Goal: Task Accomplishment & Management: Use online tool/utility

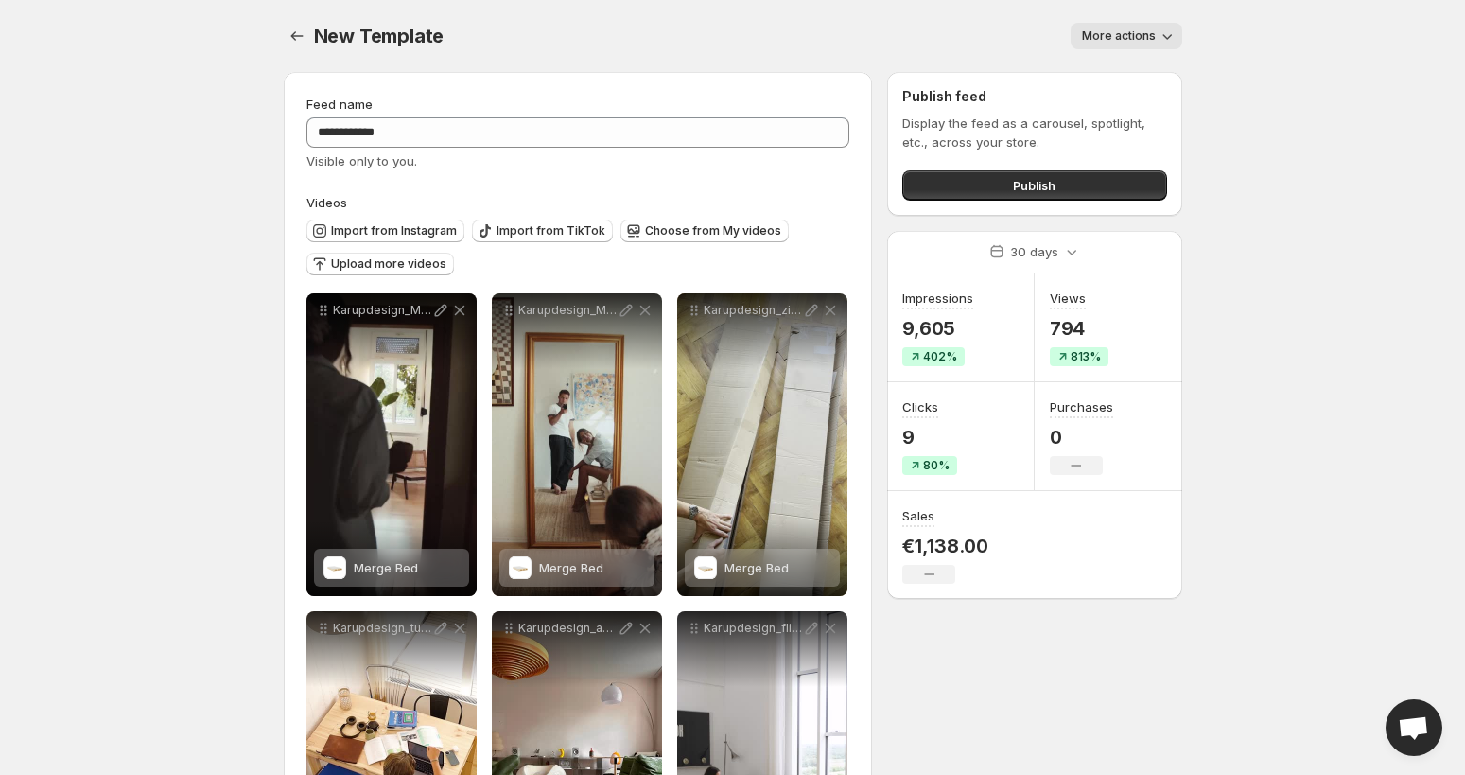
scroll to position [84, 0]
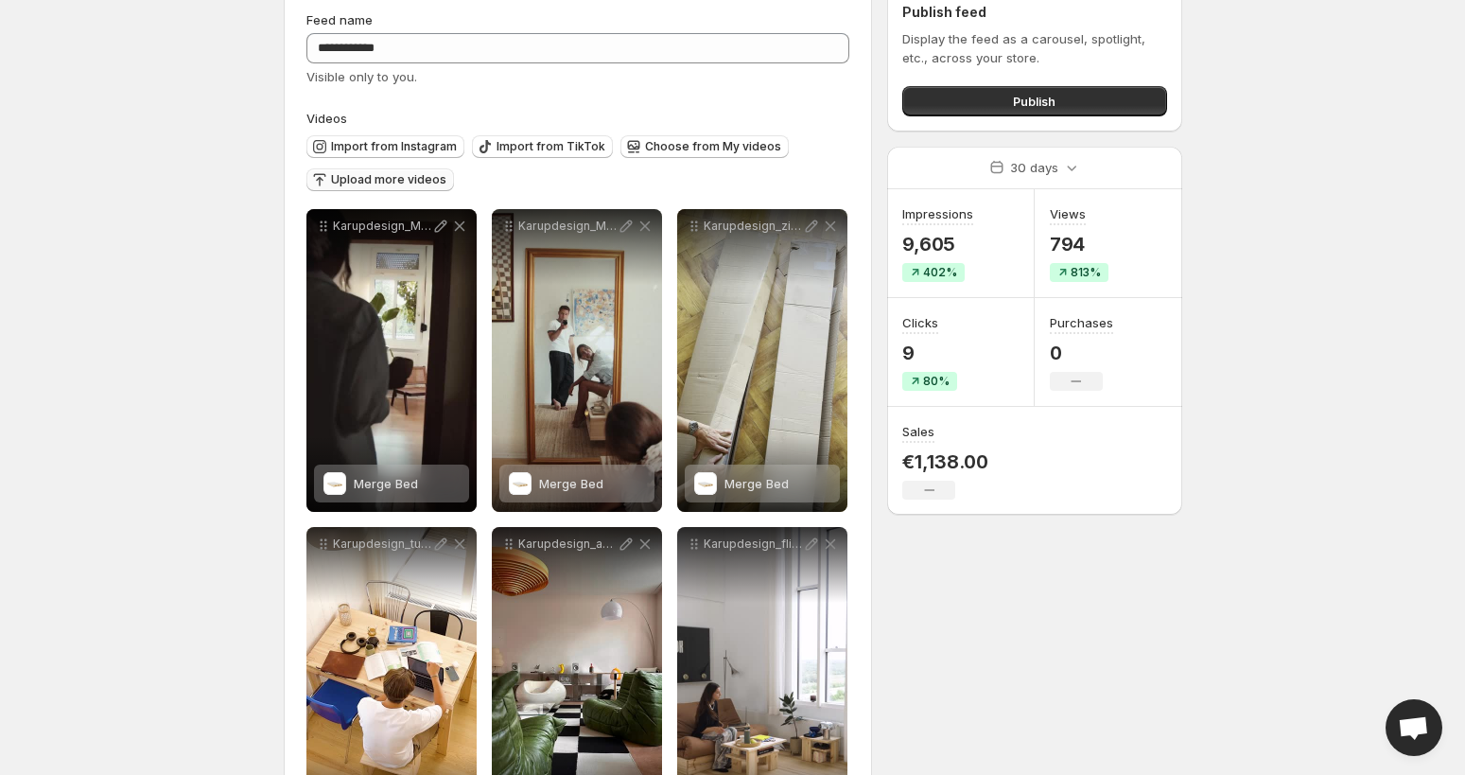
click at [411, 175] on span "Upload more videos" at bounding box center [388, 179] width 115 height 15
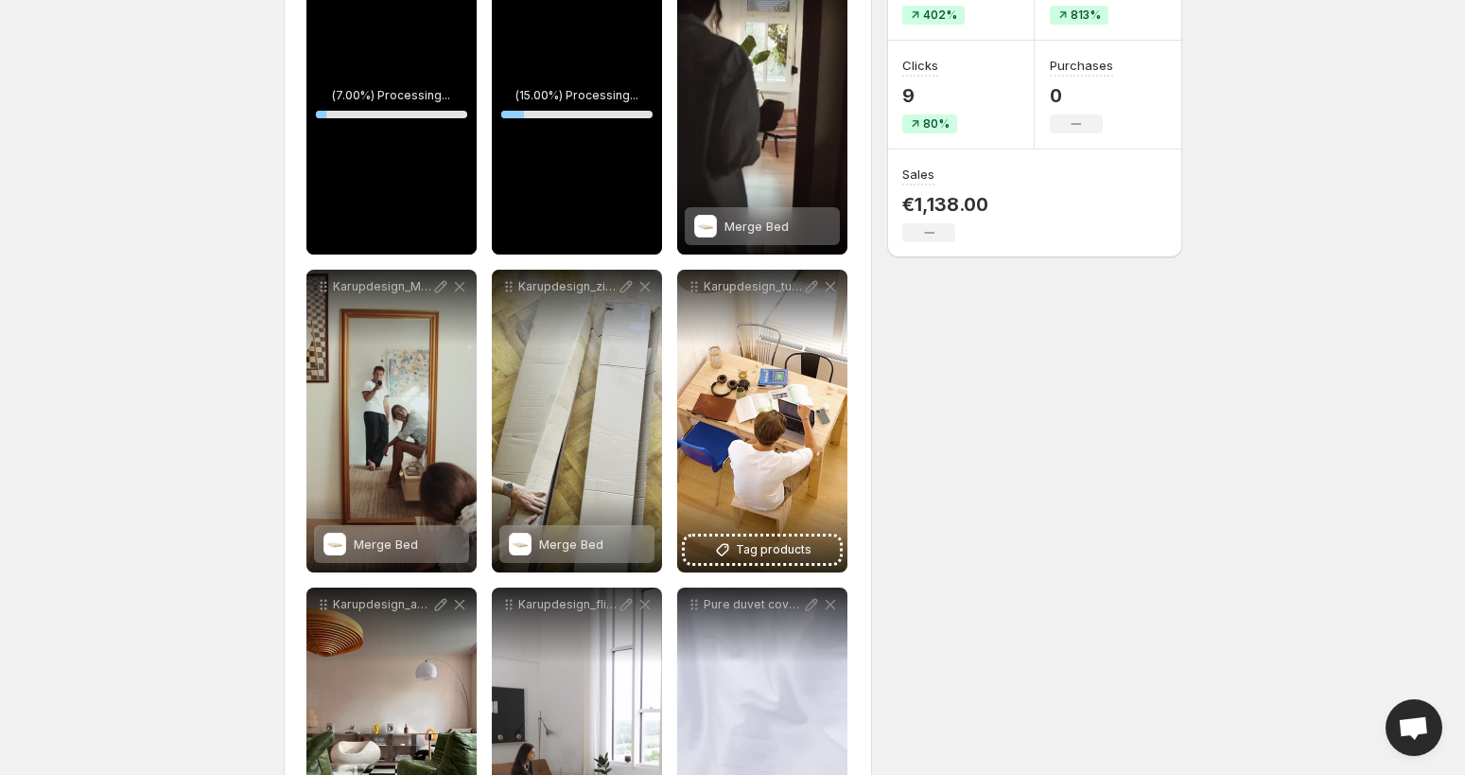
scroll to position [148, 0]
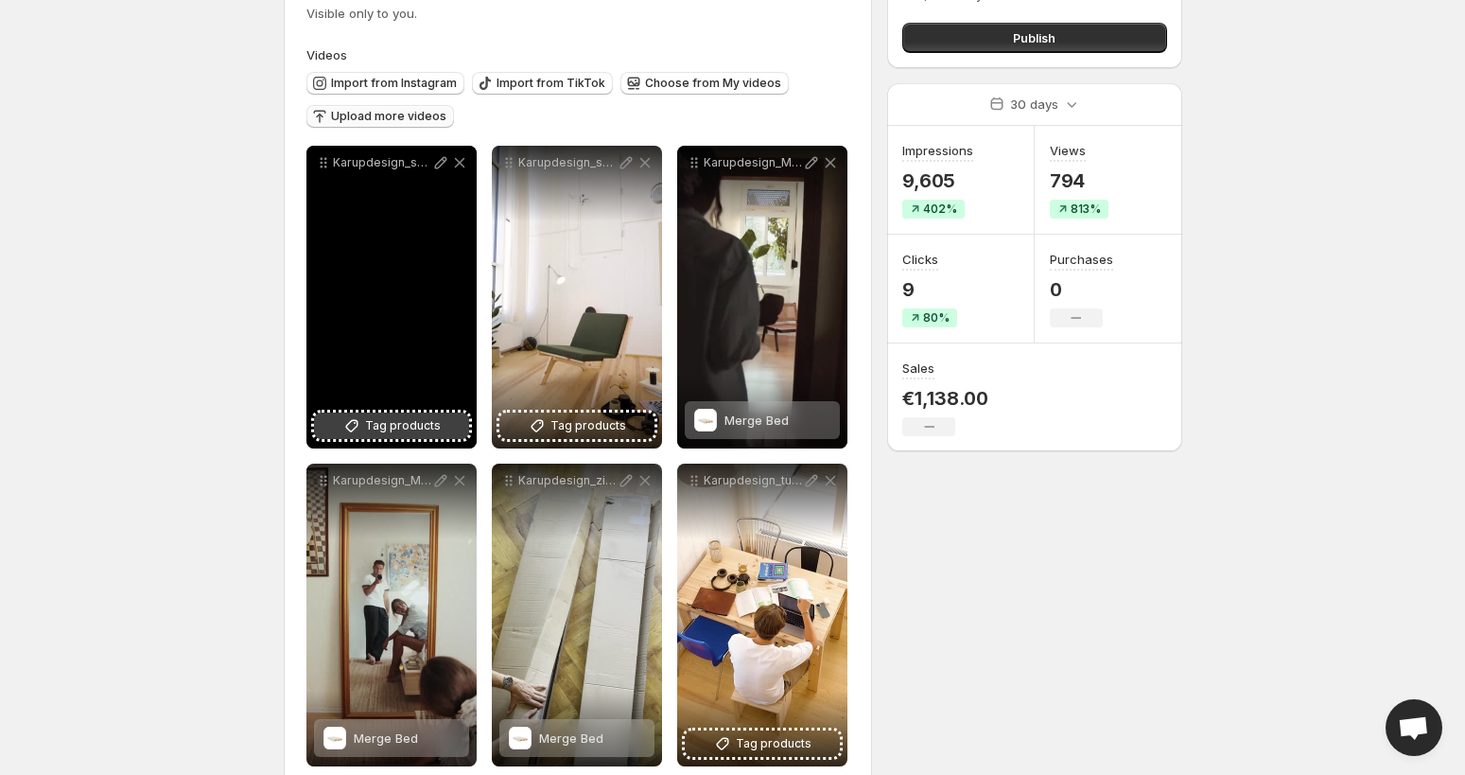
click at [399, 426] on span "Tag products" at bounding box center [403, 425] width 76 height 19
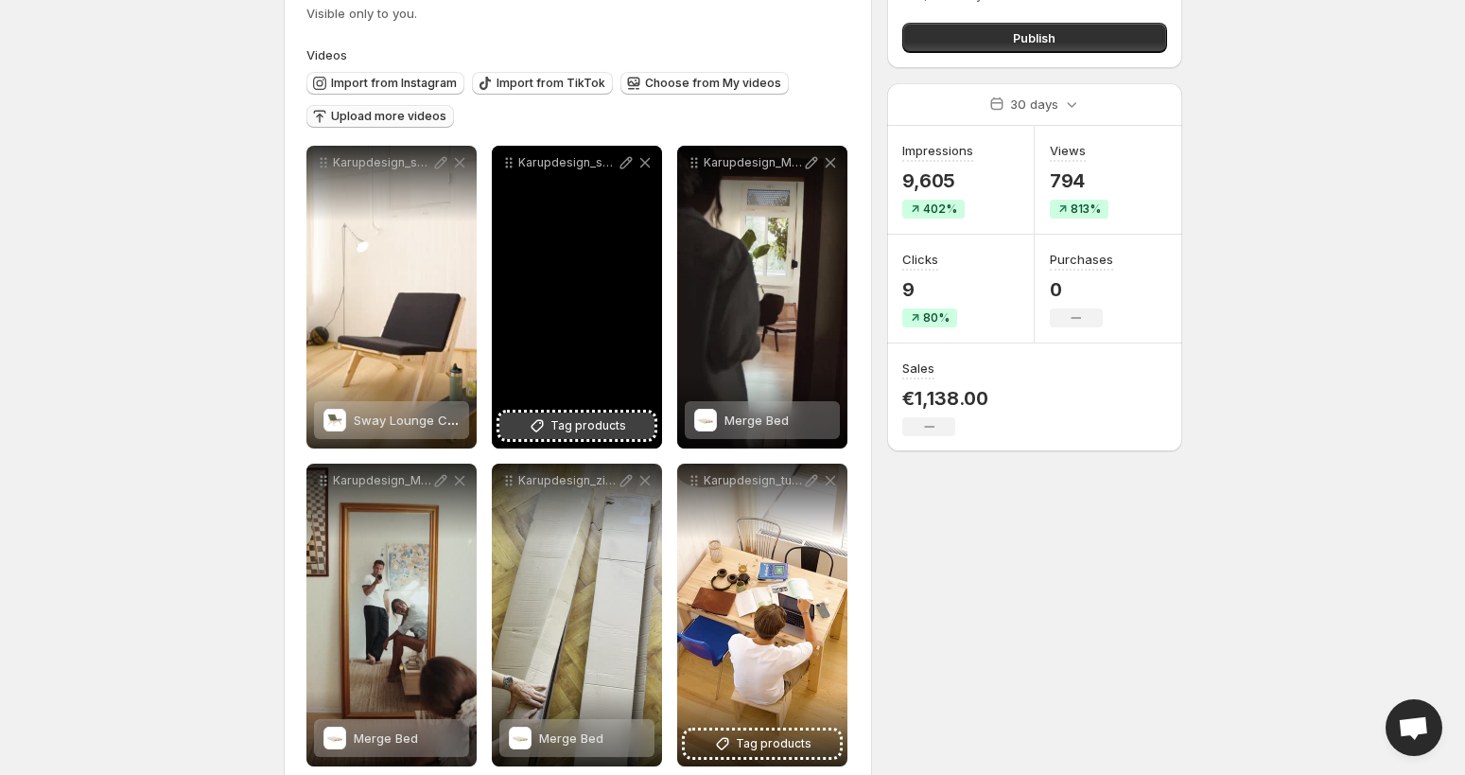
click at [562, 421] on span "Tag products" at bounding box center [589, 425] width 76 height 19
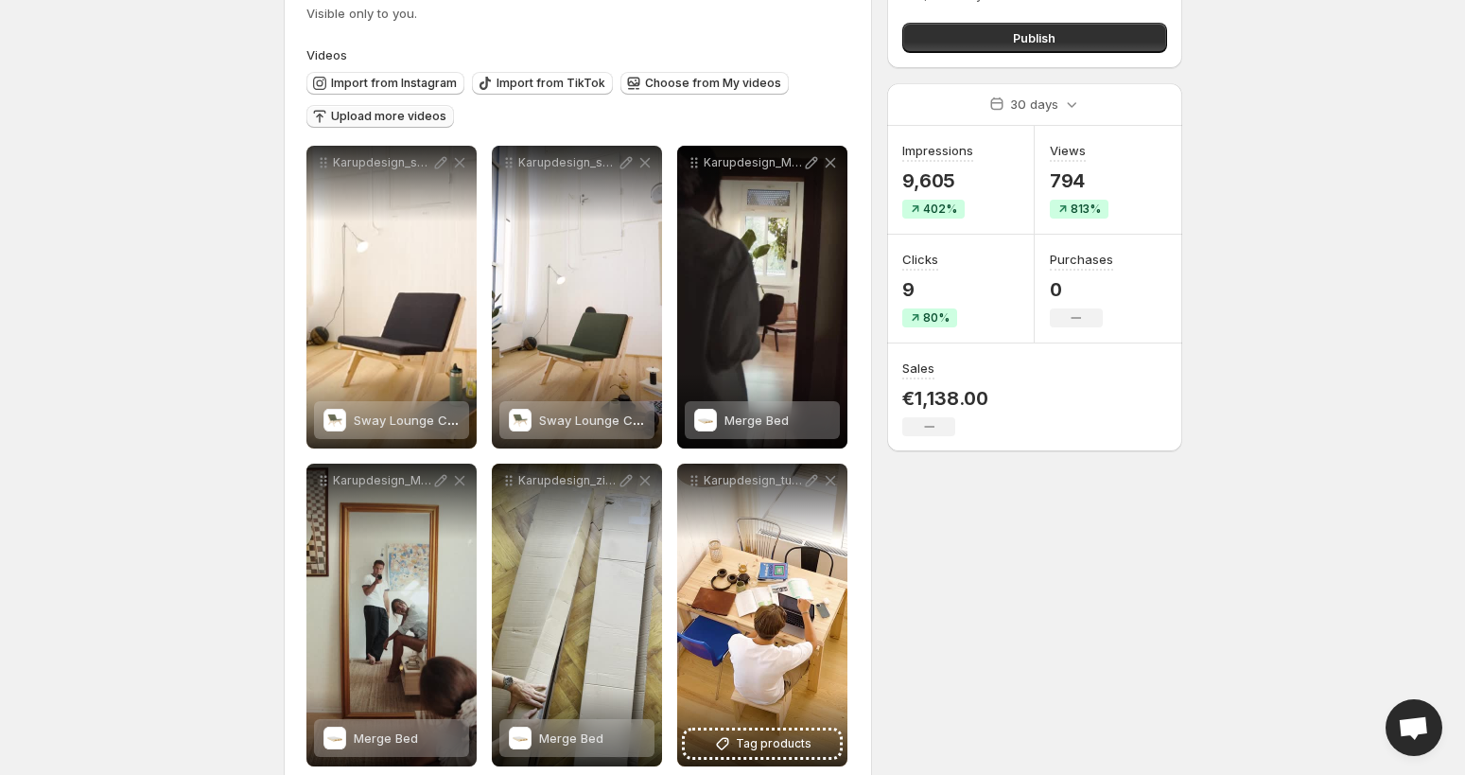
scroll to position [0, 0]
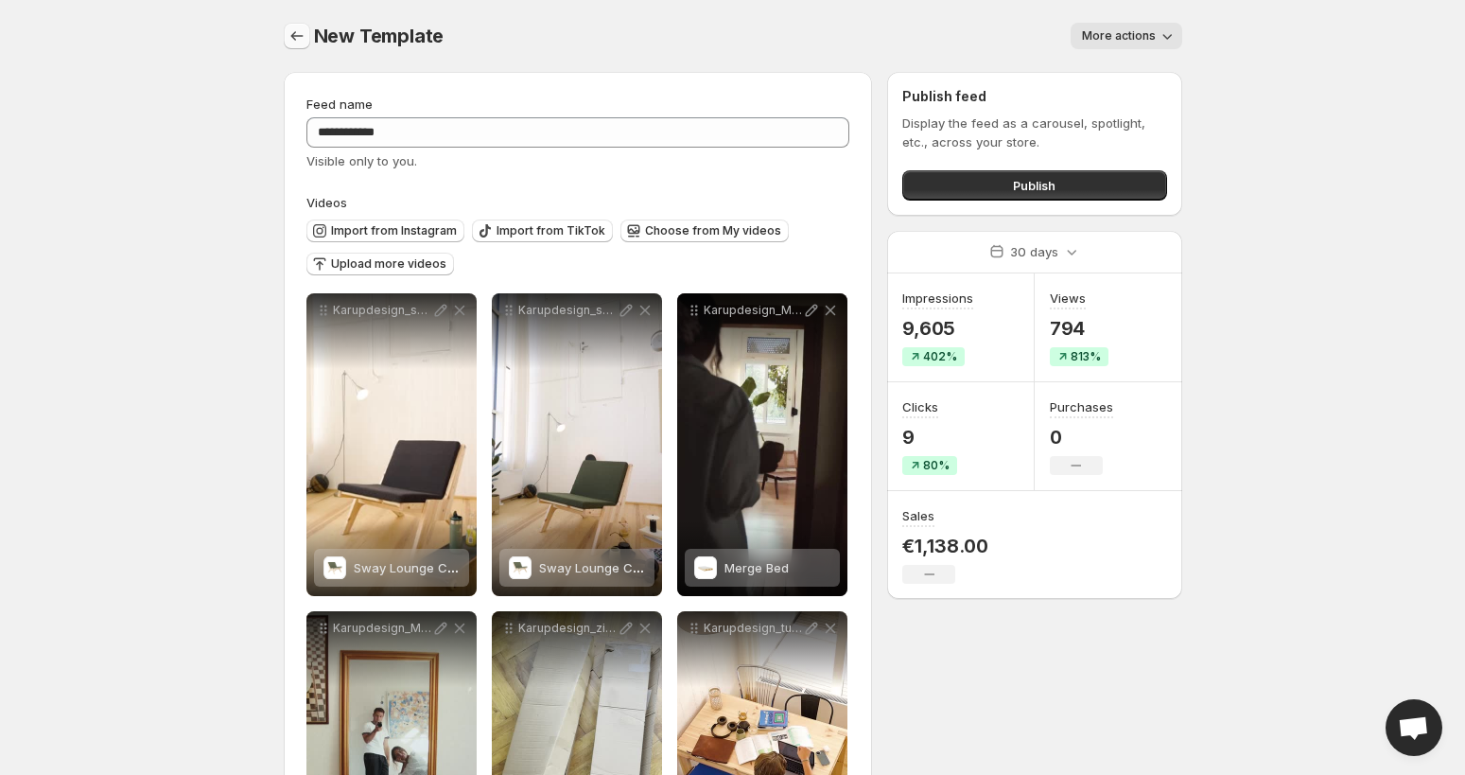
click at [299, 33] on icon "Settings" at bounding box center [297, 35] width 19 height 19
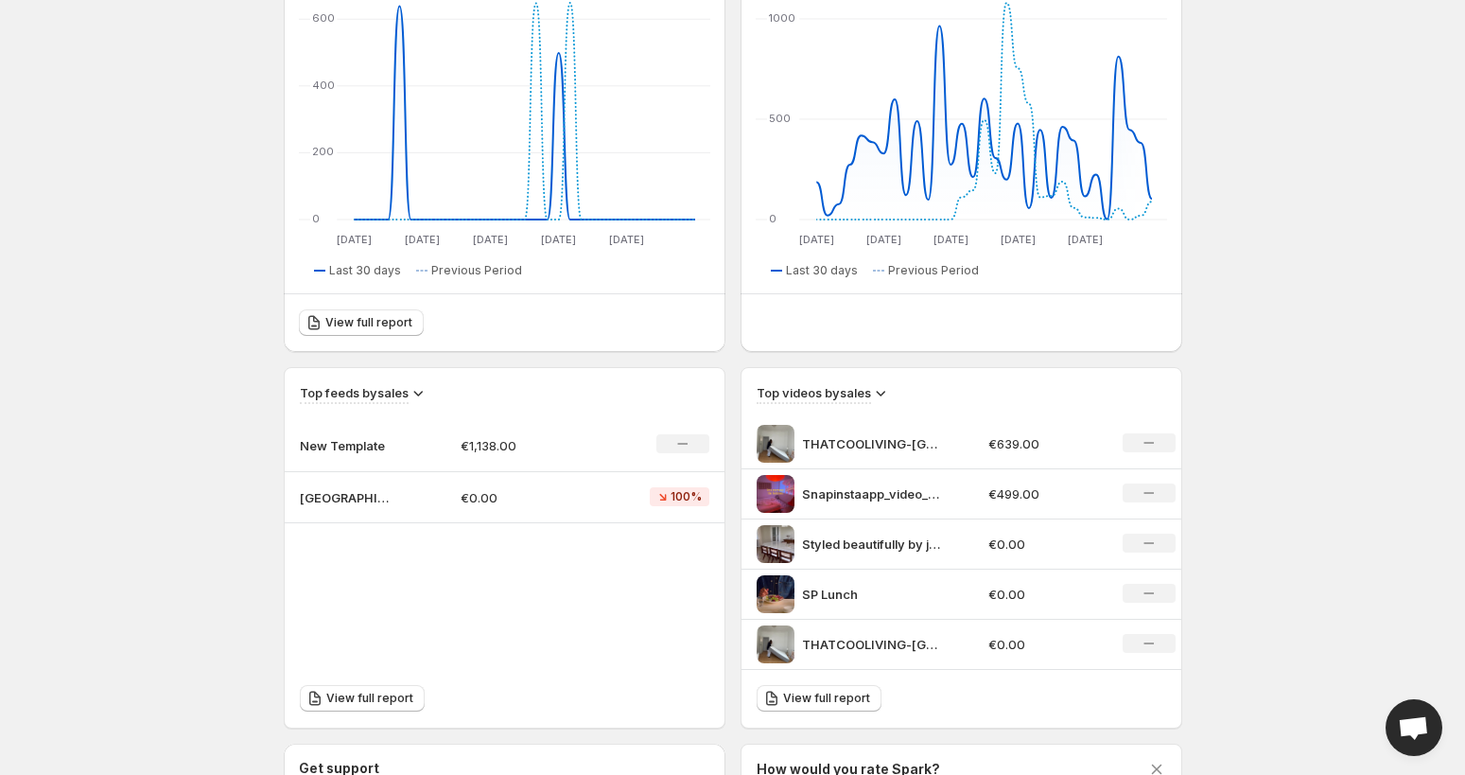
scroll to position [424, 0]
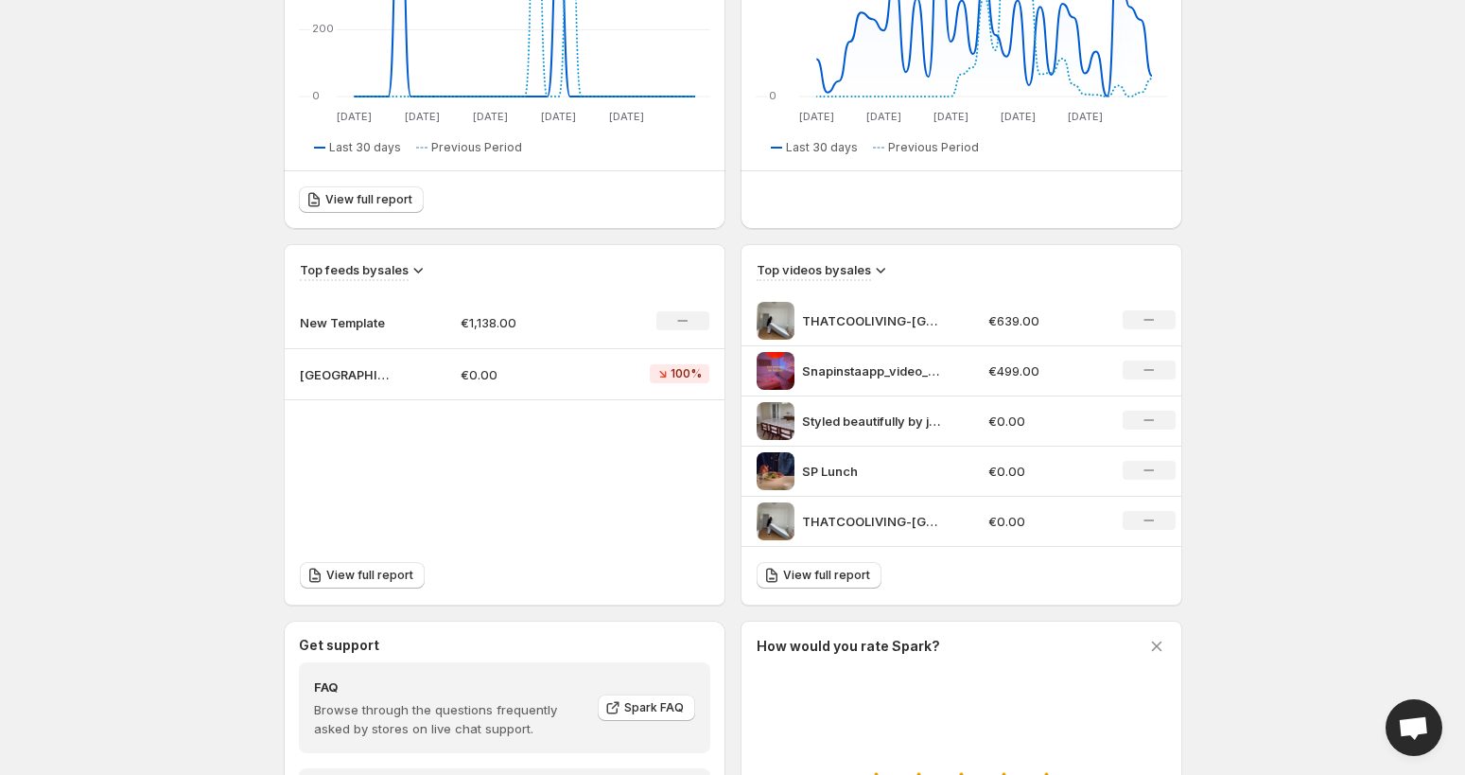
click at [360, 322] on p "New Template" at bounding box center [347, 322] width 95 height 19
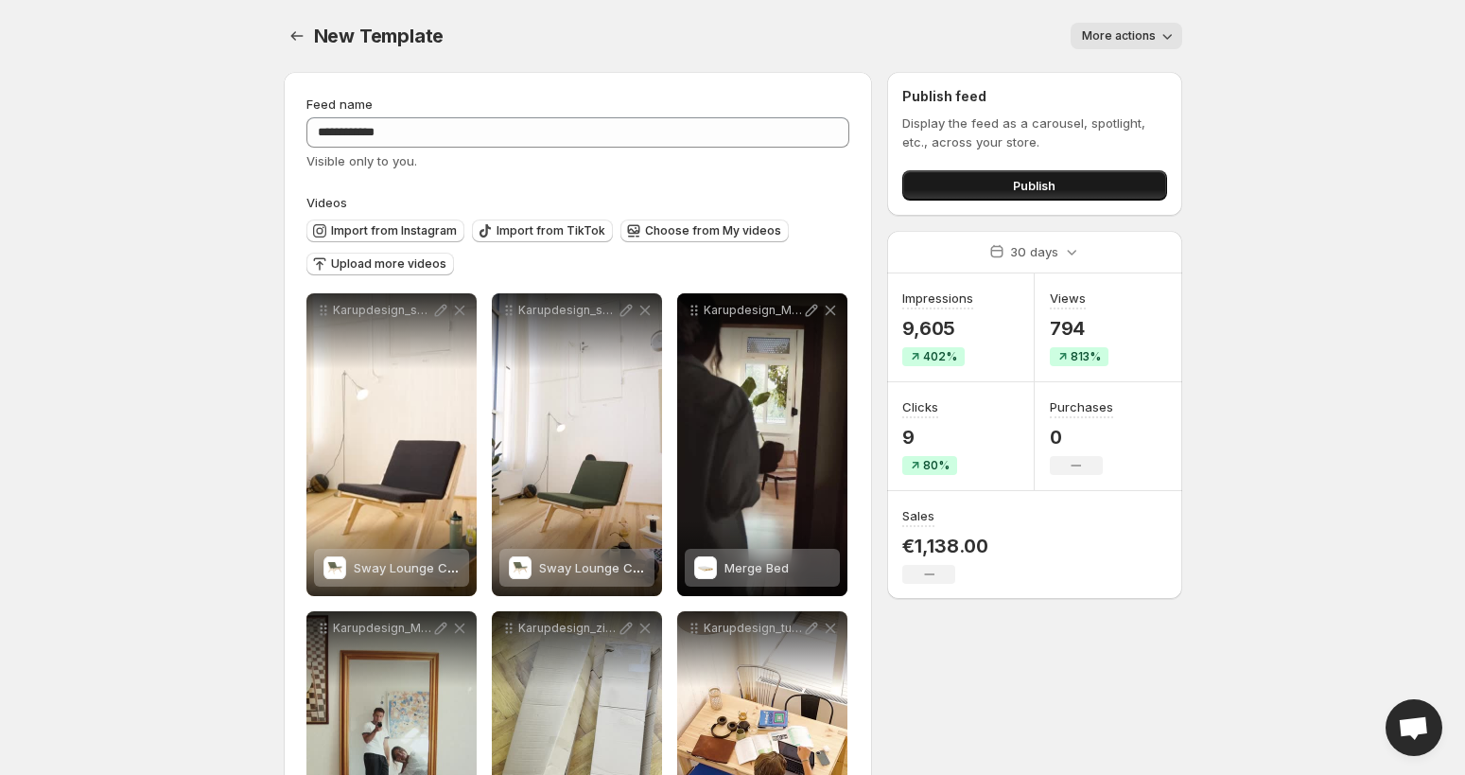
click at [957, 182] on button "Publish" at bounding box center [1035, 185] width 264 height 30
click at [1156, 40] on button "More actions" at bounding box center [1127, 36] width 112 height 26
click at [968, 32] on div "More actions" at bounding box center [823, 36] width 715 height 26
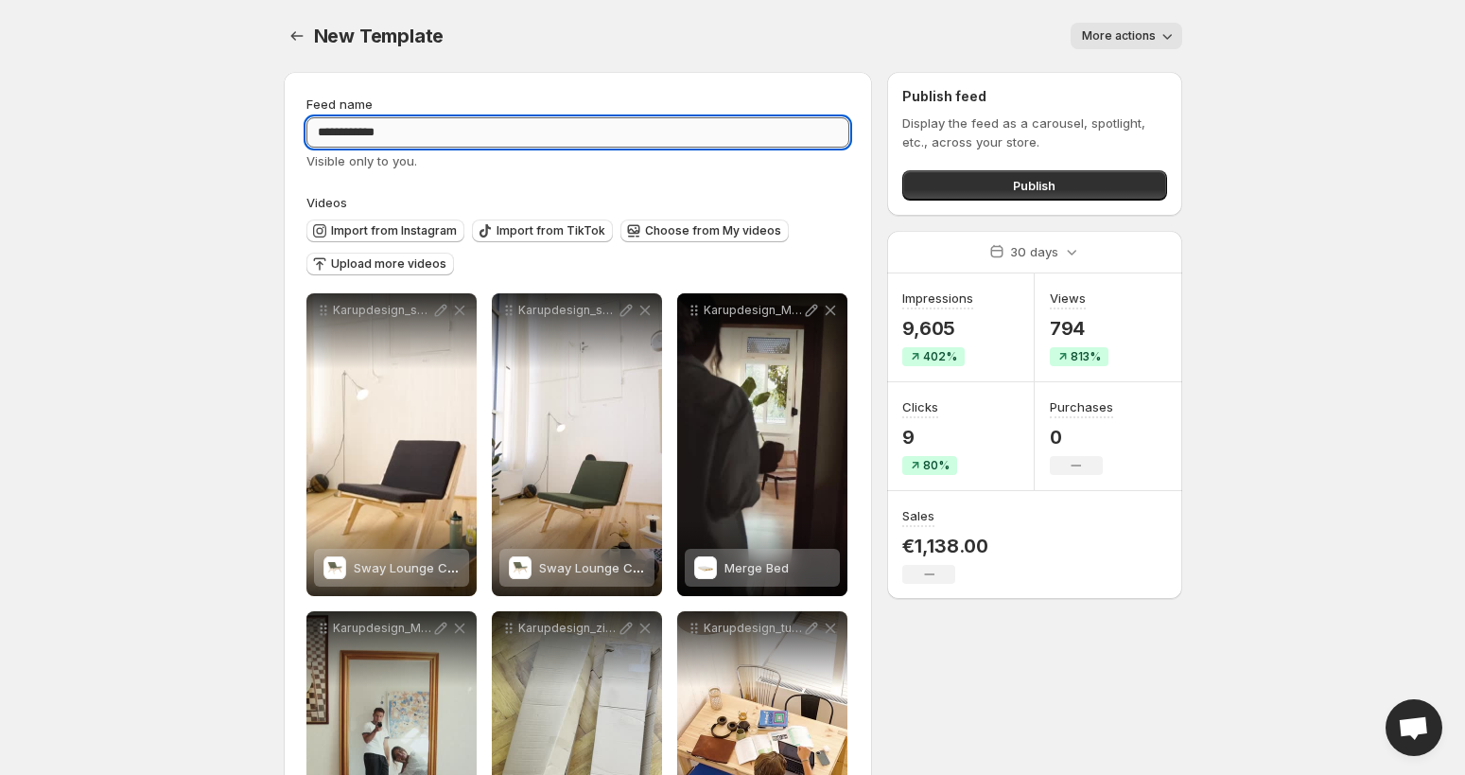
click at [403, 142] on input "**********" at bounding box center [579, 132] width 544 height 30
click at [473, 43] on div "More actions" at bounding box center [823, 36] width 715 height 26
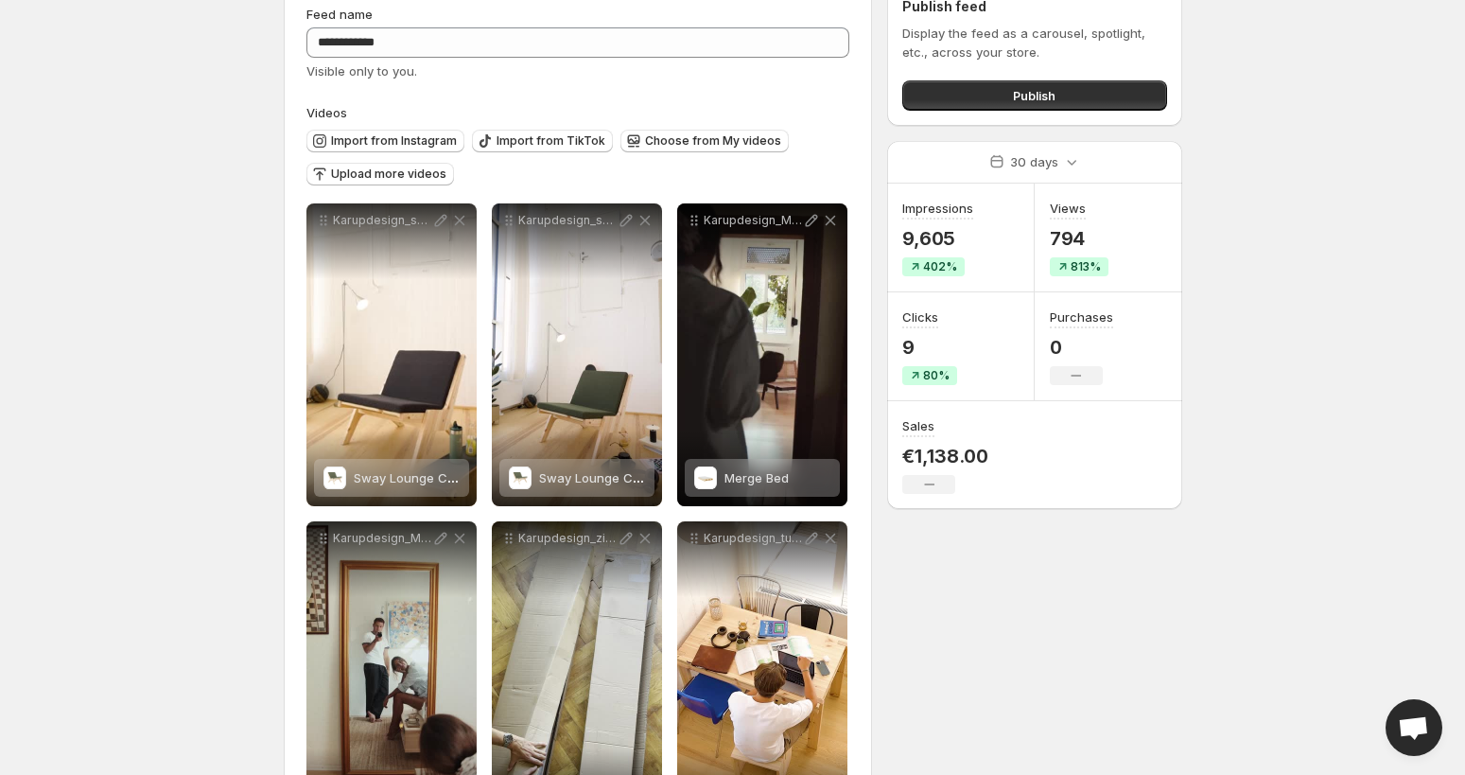
scroll to position [10, 0]
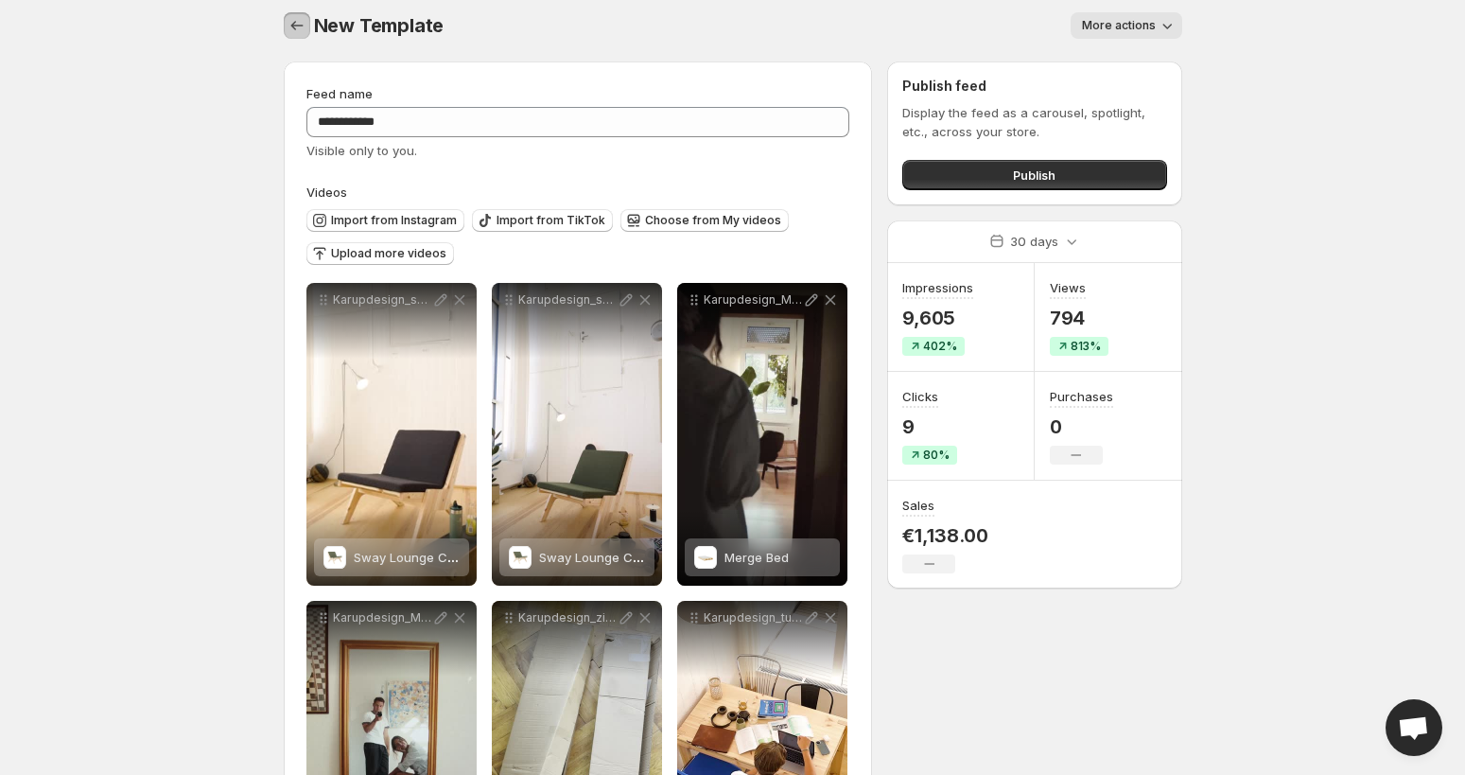
click at [293, 19] on icon "Settings" at bounding box center [297, 25] width 19 height 19
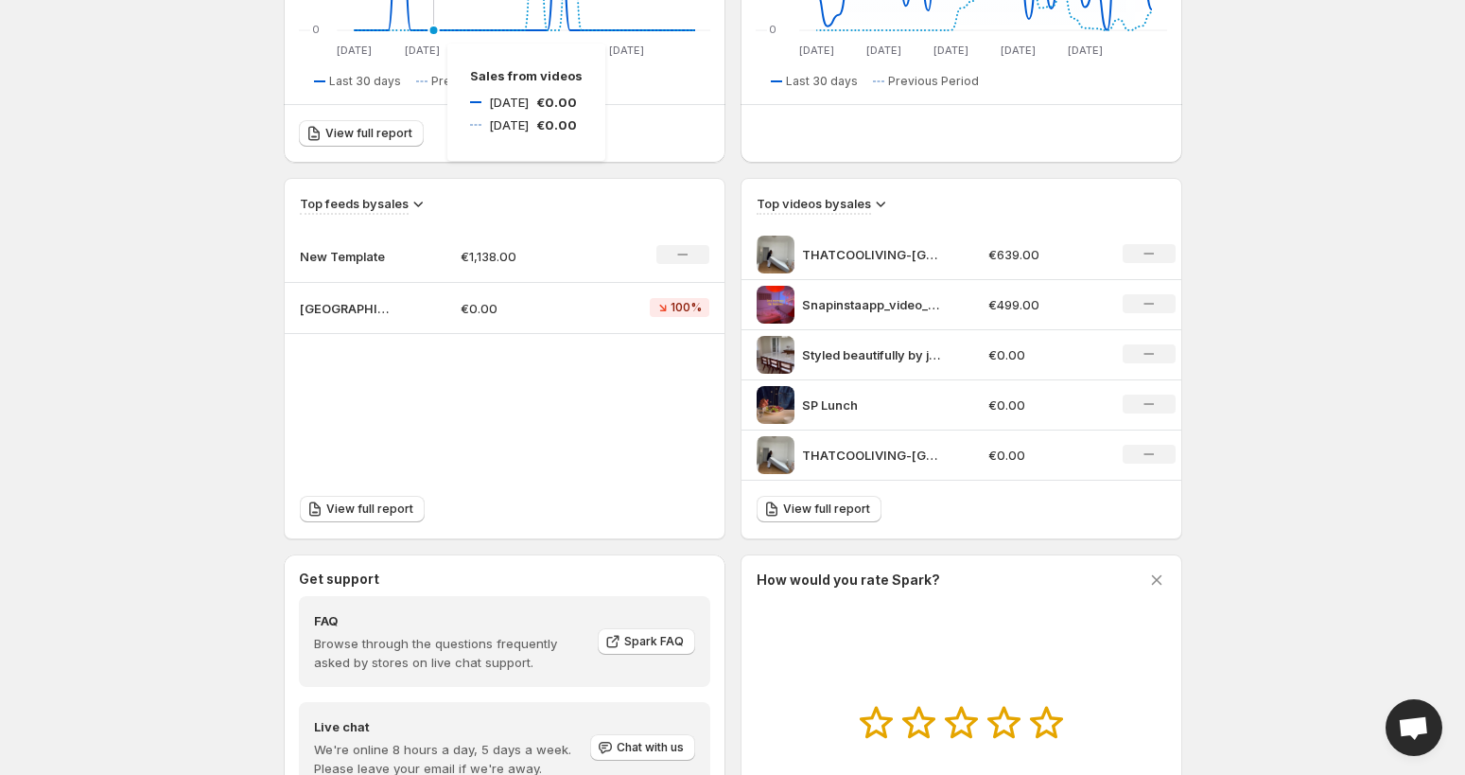
scroll to position [653, 0]
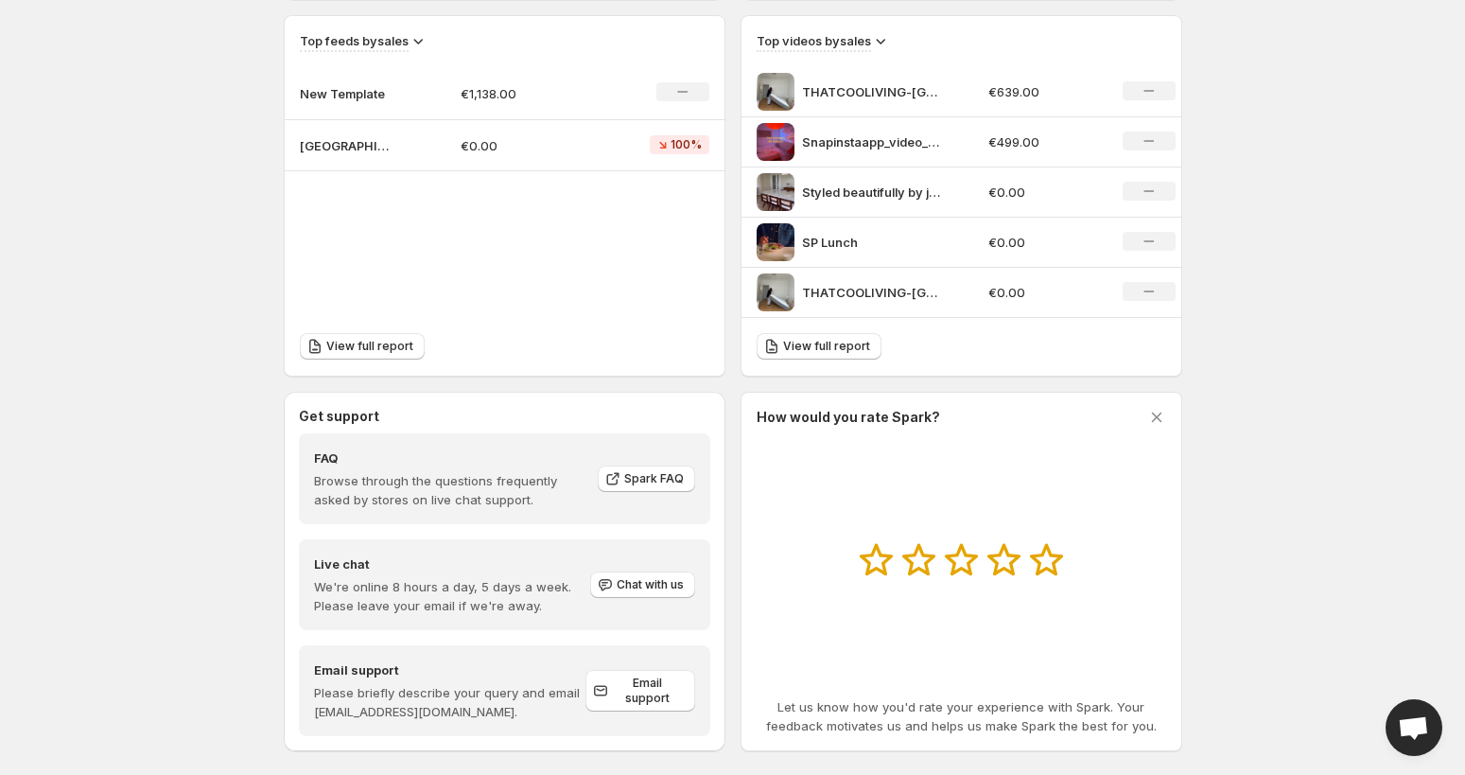
click at [361, 97] on p "New Template" at bounding box center [347, 93] width 95 height 19
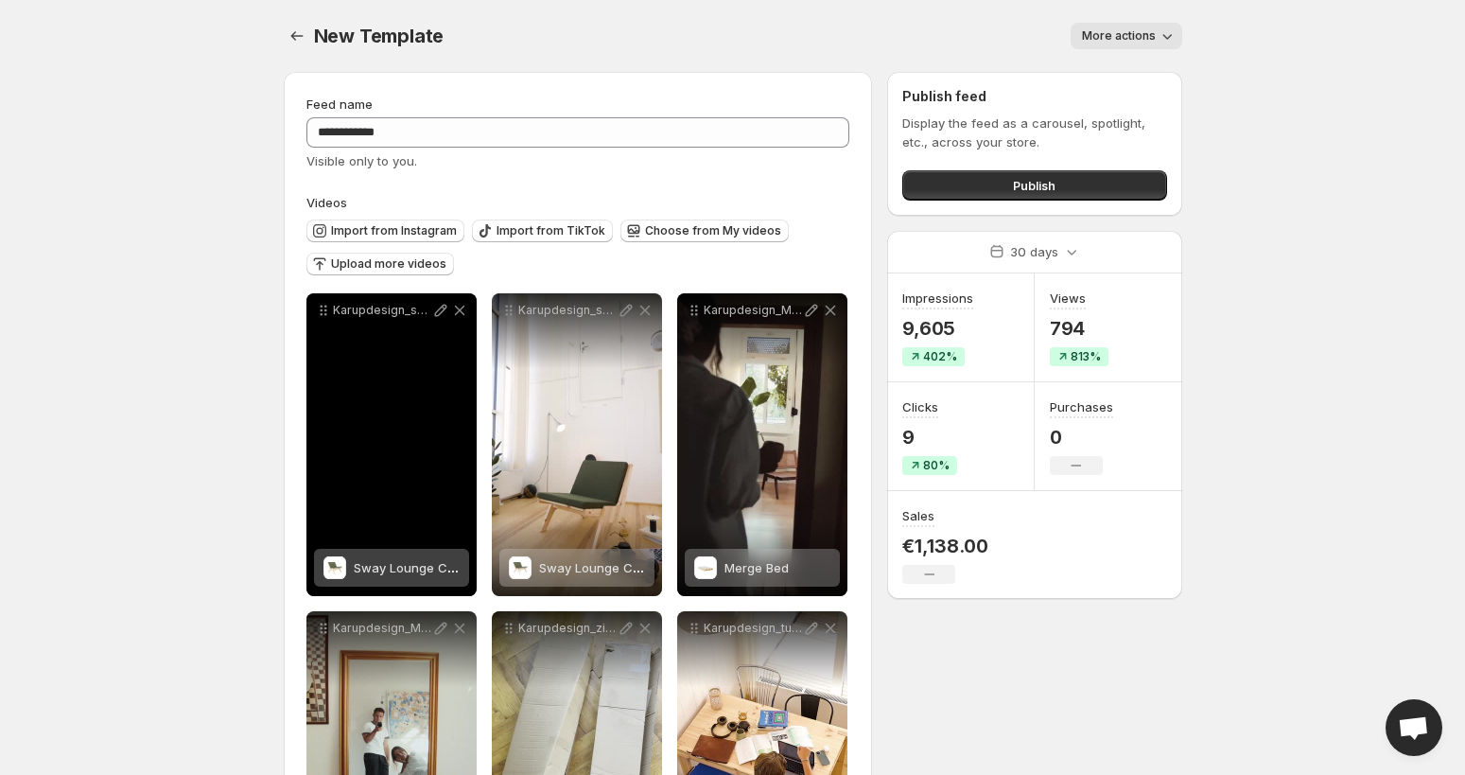
scroll to position [49, 0]
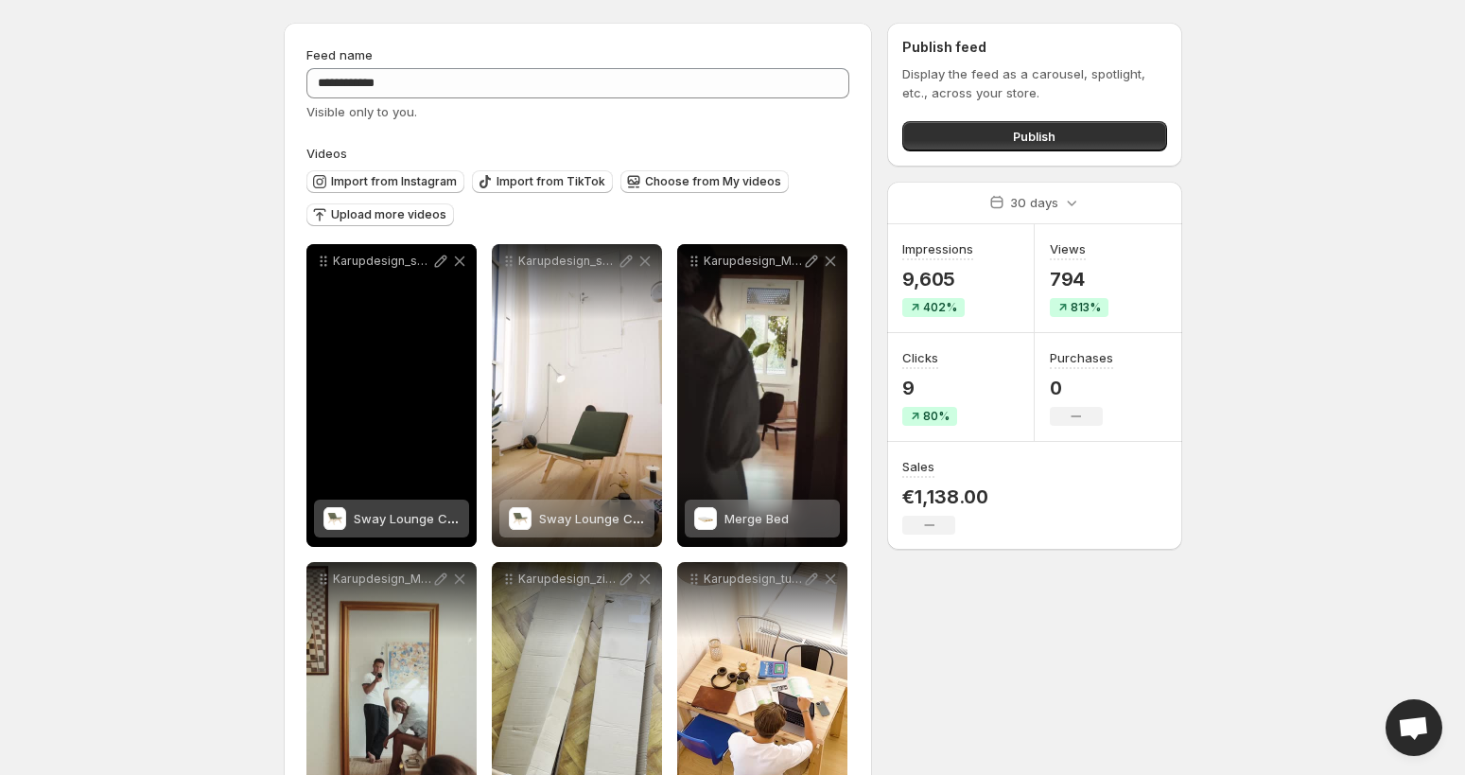
click at [395, 520] on span "Sway Lounge Chair" at bounding box center [412, 518] width 116 height 15
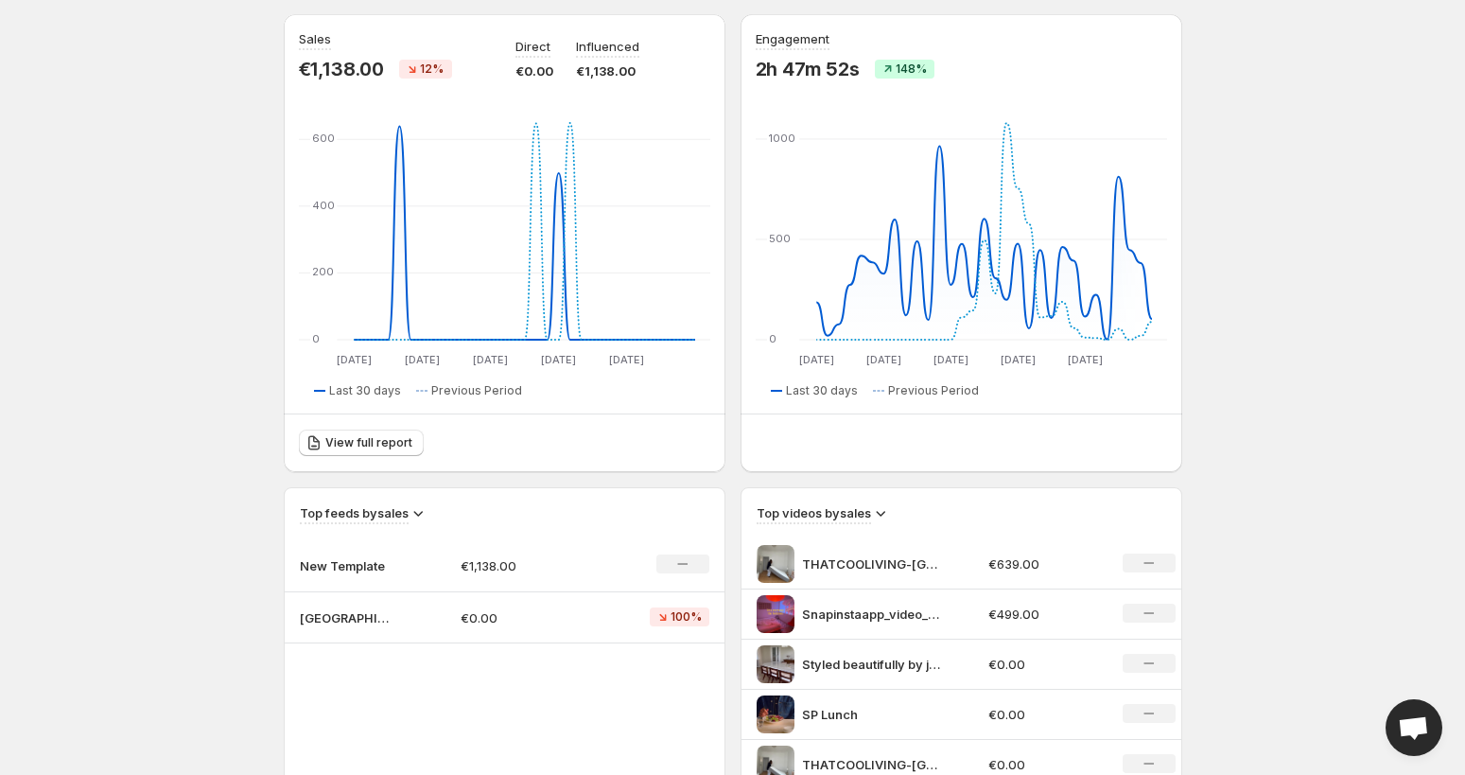
scroll to position [231, 0]
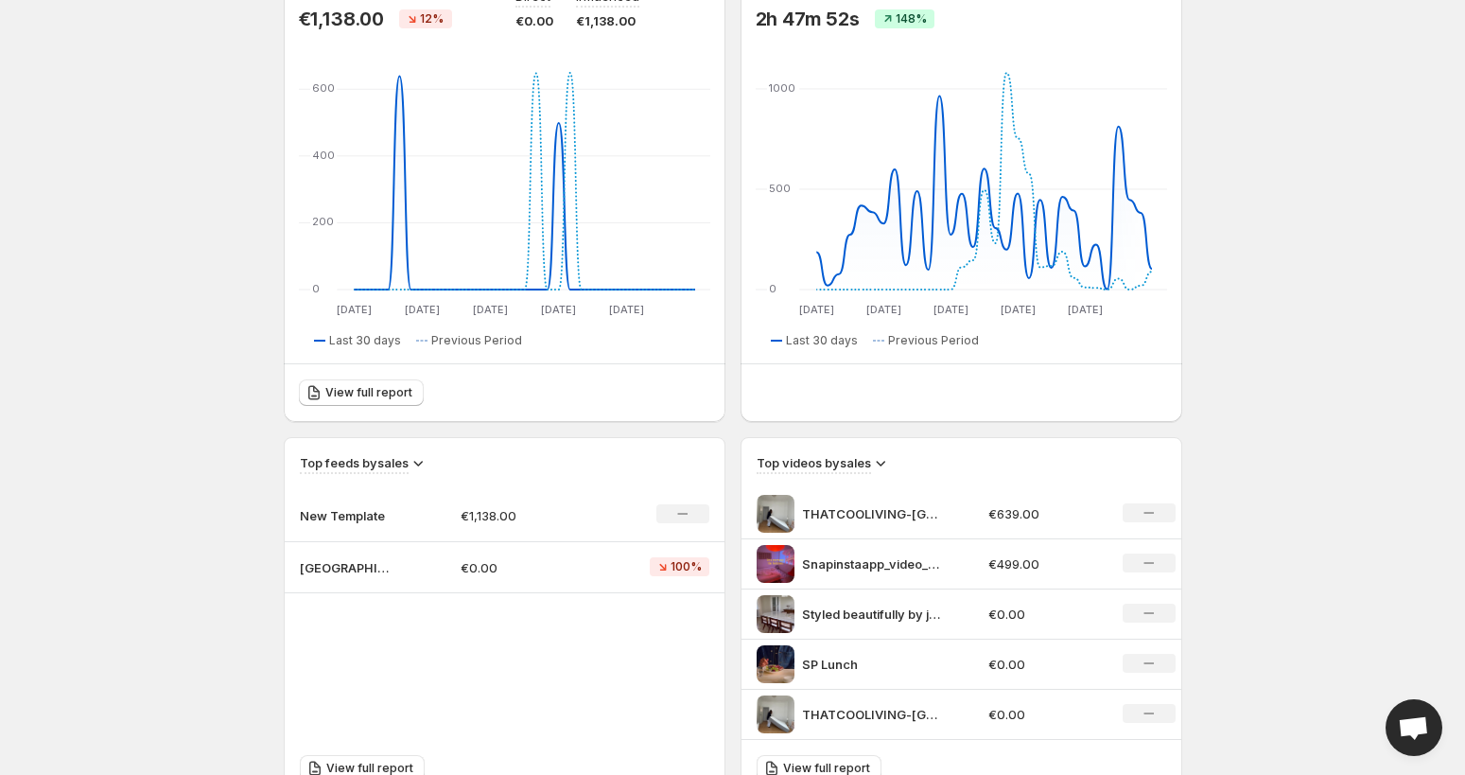
click at [341, 511] on p "New Template" at bounding box center [347, 515] width 95 height 19
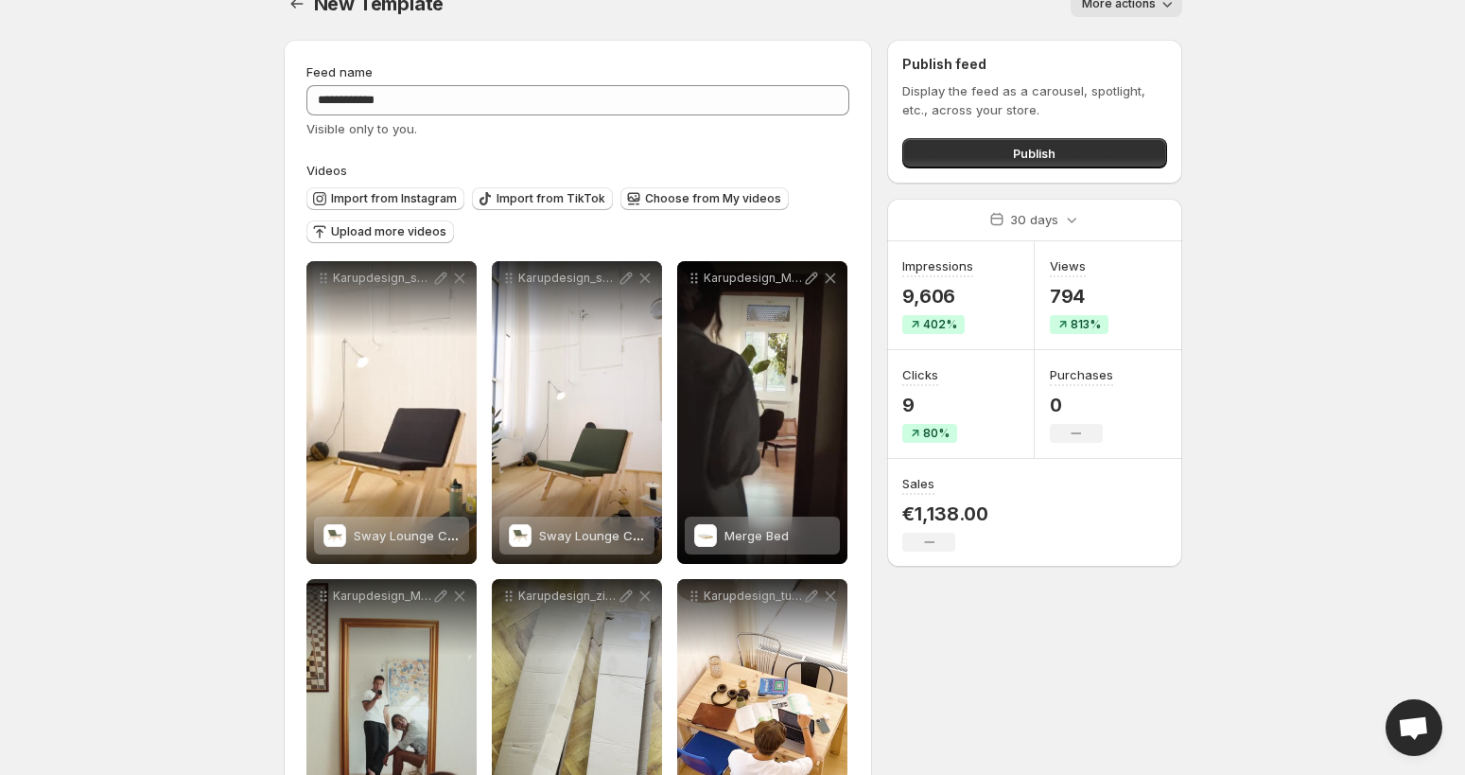
scroll to position [44, 0]
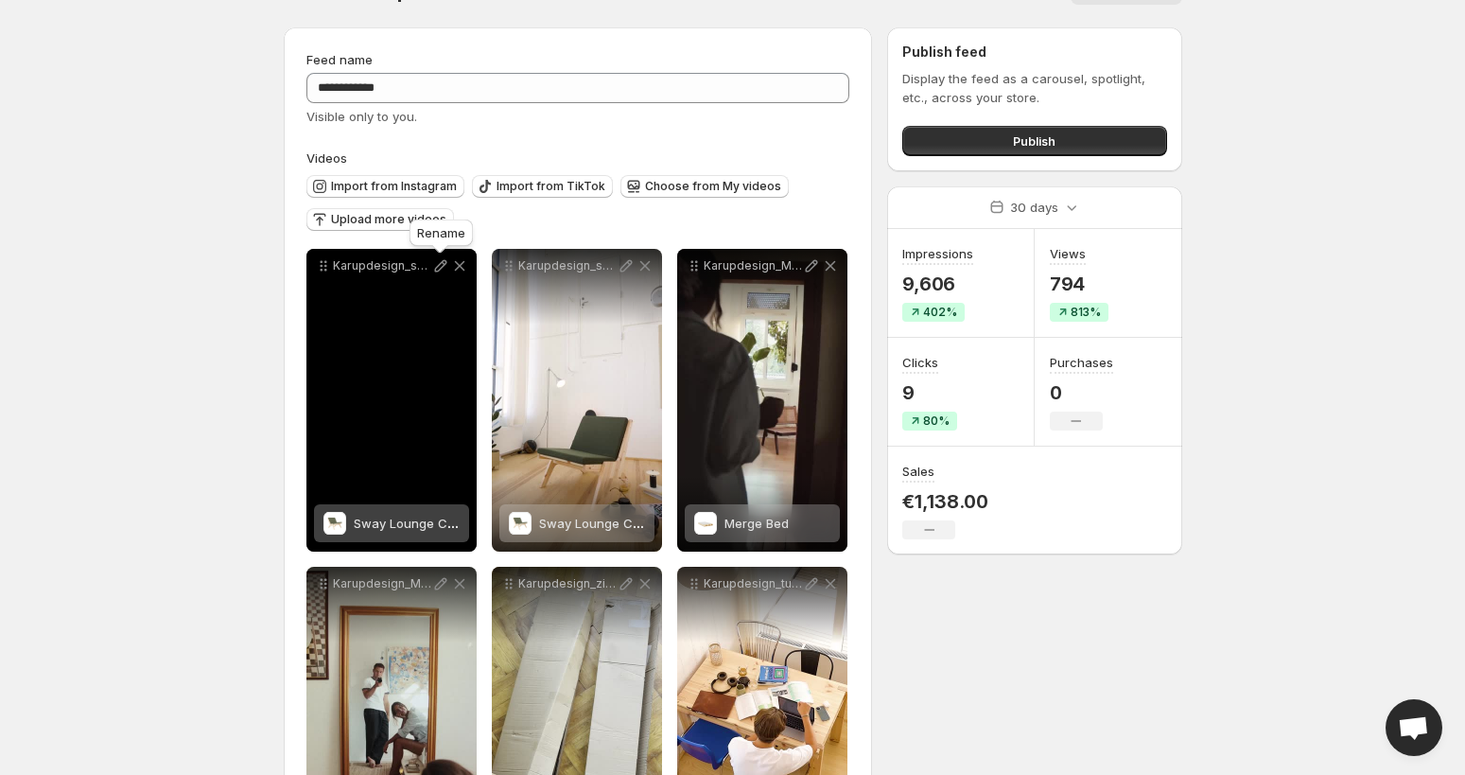
click at [438, 270] on icon at bounding box center [440, 265] width 19 height 19
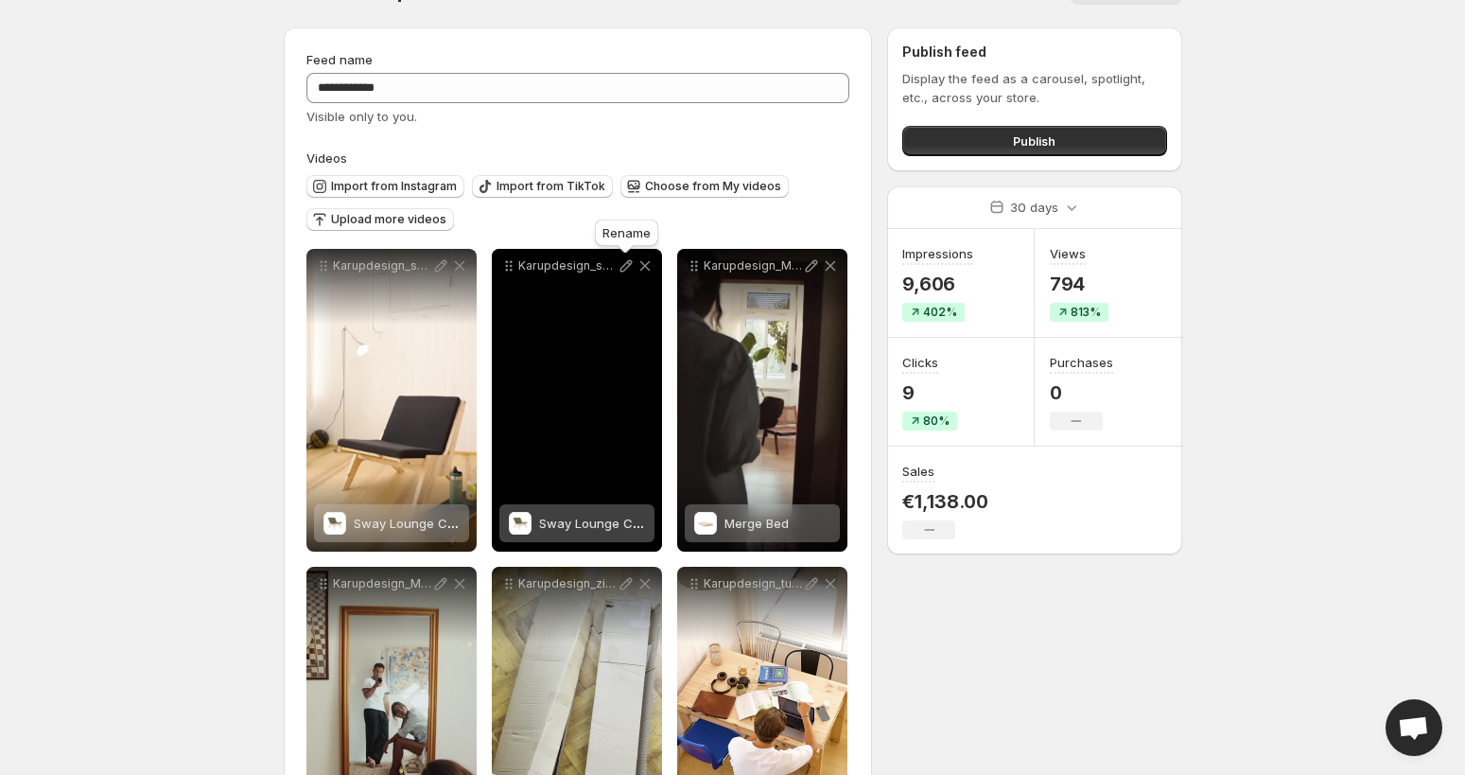
click at [622, 272] on icon at bounding box center [626, 266] width 12 height 12
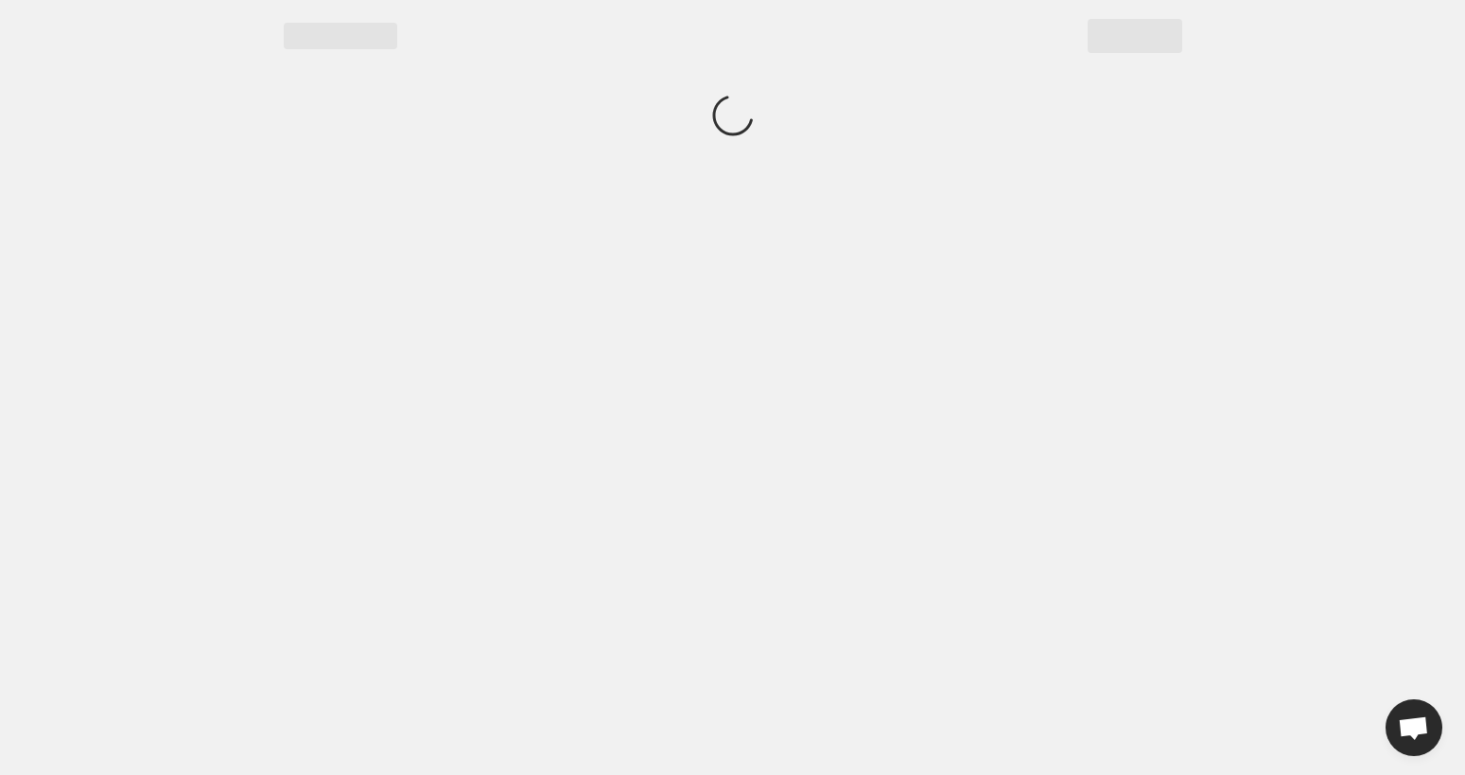
scroll to position [0, 0]
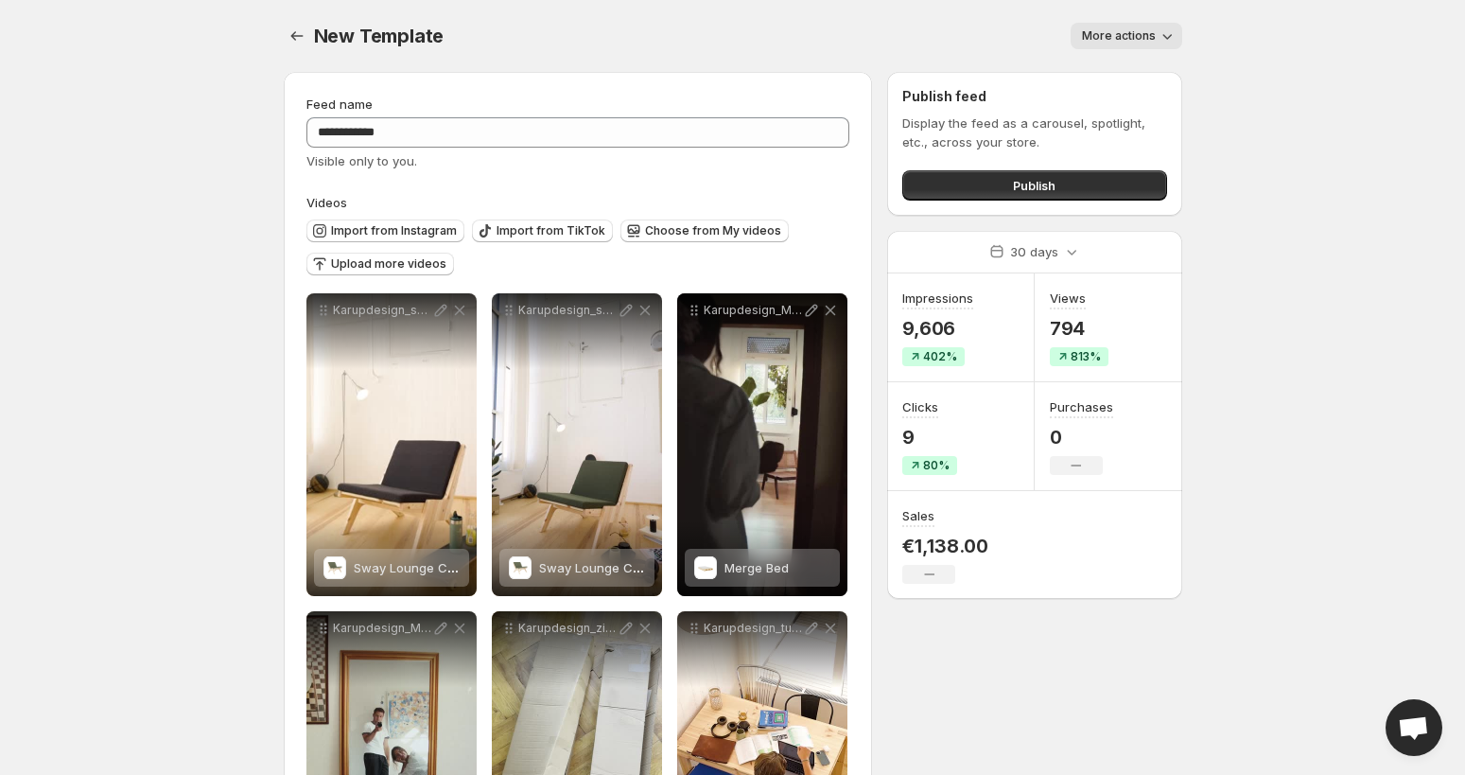
scroll to position [267, 0]
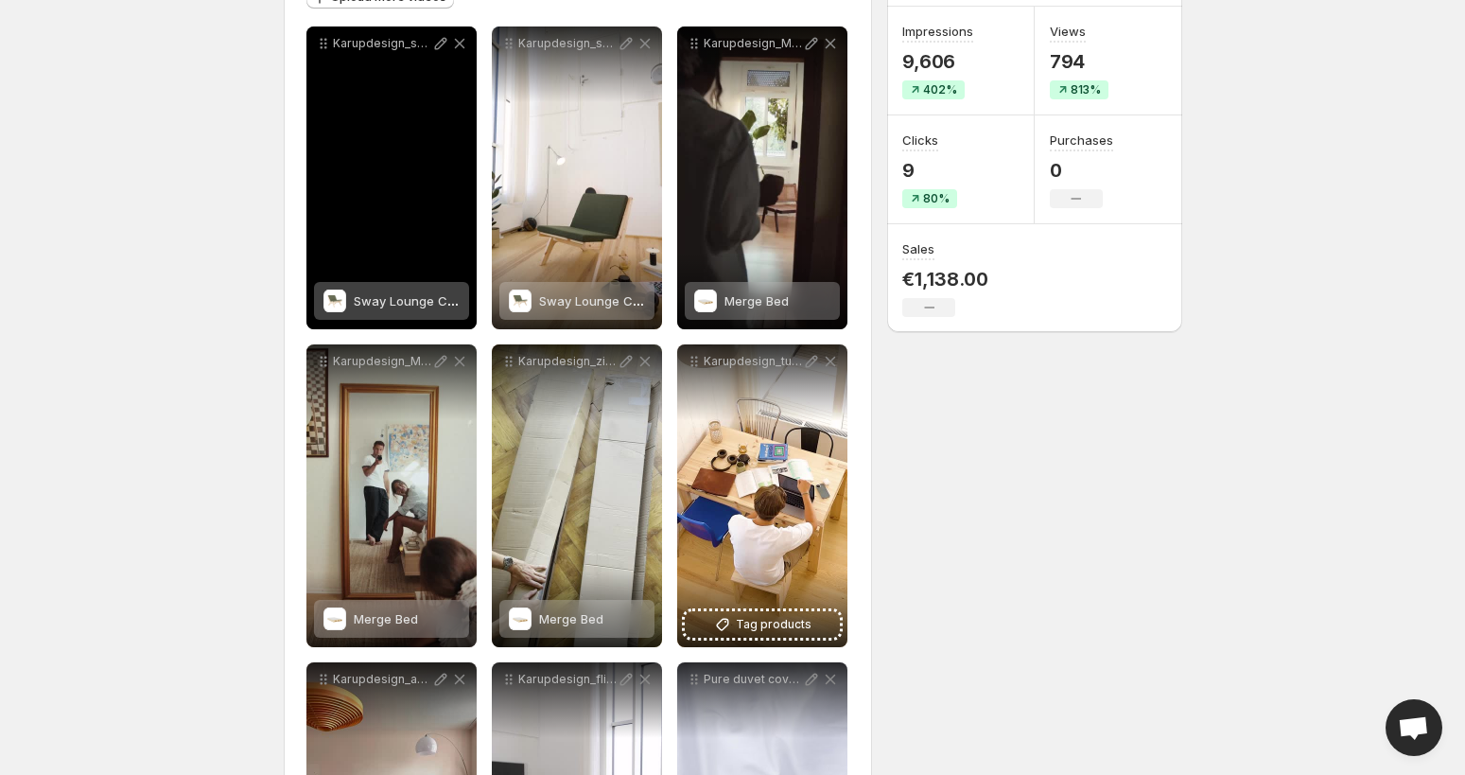
click at [394, 183] on div "Karupdesign_swayloungechair" at bounding box center [392, 177] width 170 height 303
click at [394, 254] on div "Karupdesign_swayloungechair" at bounding box center [392, 177] width 170 height 303
click at [399, 109] on div "Karupdesign_swayloungechair" at bounding box center [392, 177] width 170 height 303
click at [374, 110] on div "Karupdesign_swayloungechair" at bounding box center [392, 177] width 170 height 303
click at [381, 302] on span "Sway Lounge Chair" at bounding box center [412, 300] width 116 height 15
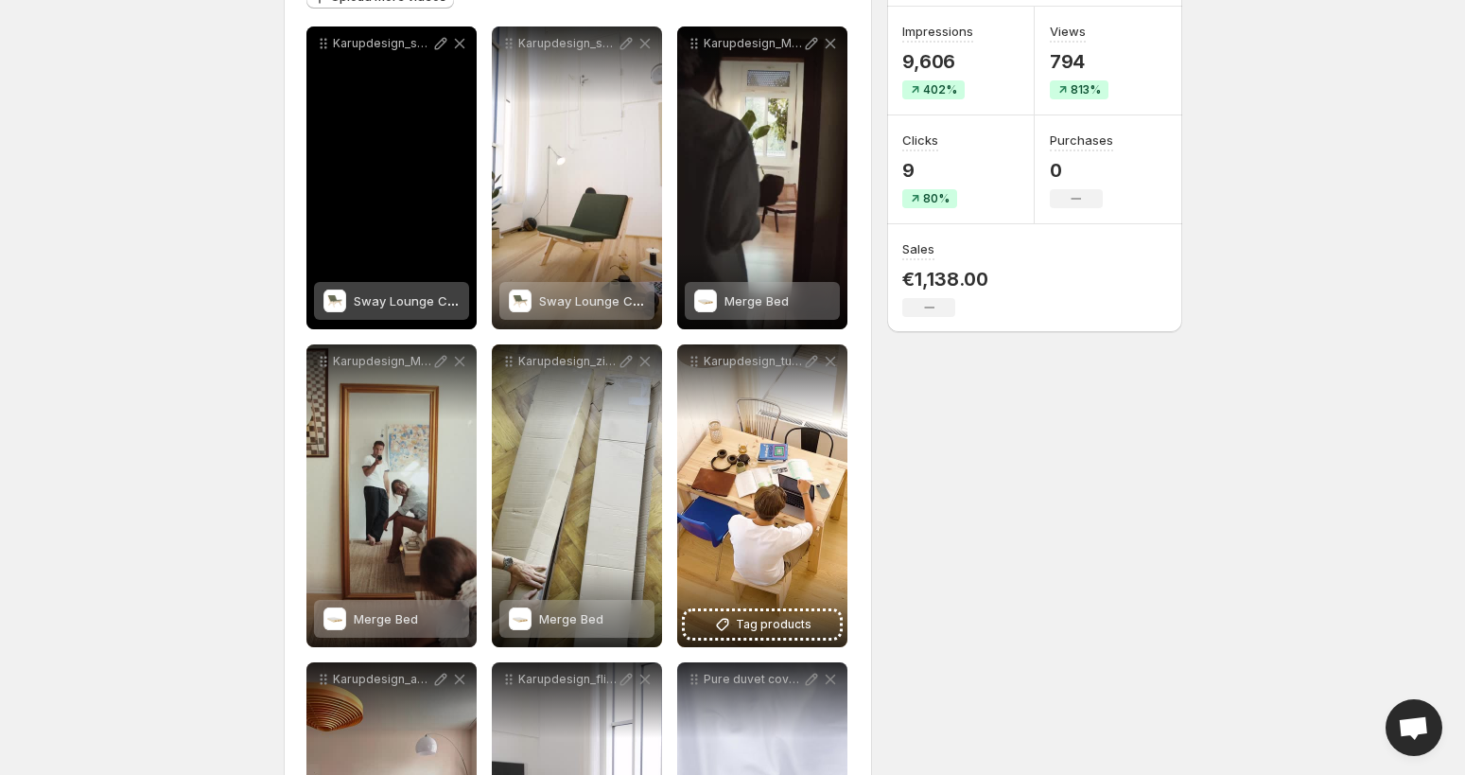
click at [360, 72] on div "Karupdesign_swayloungechair" at bounding box center [392, 177] width 170 height 303
click at [343, 42] on p "Karupdesign_swayloungechair" at bounding box center [382, 43] width 98 height 15
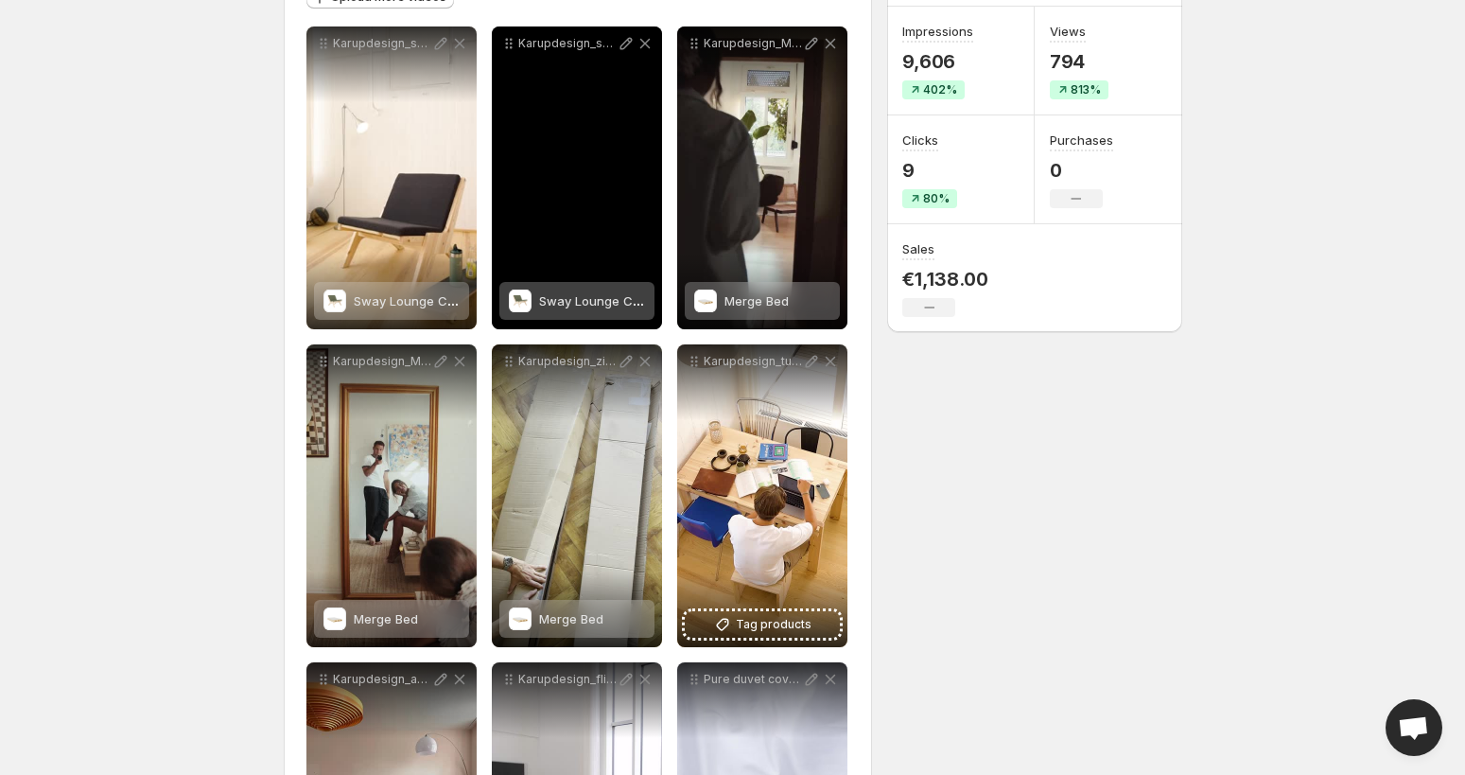
click at [569, 44] on p "Karupdesign_swayloungechair" at bounding box center [567, 43] width 98 height 15
click at [570, 140] on div "Karupdesign_swayloungechair" at bounding box center [577, 177] width 170 height 303
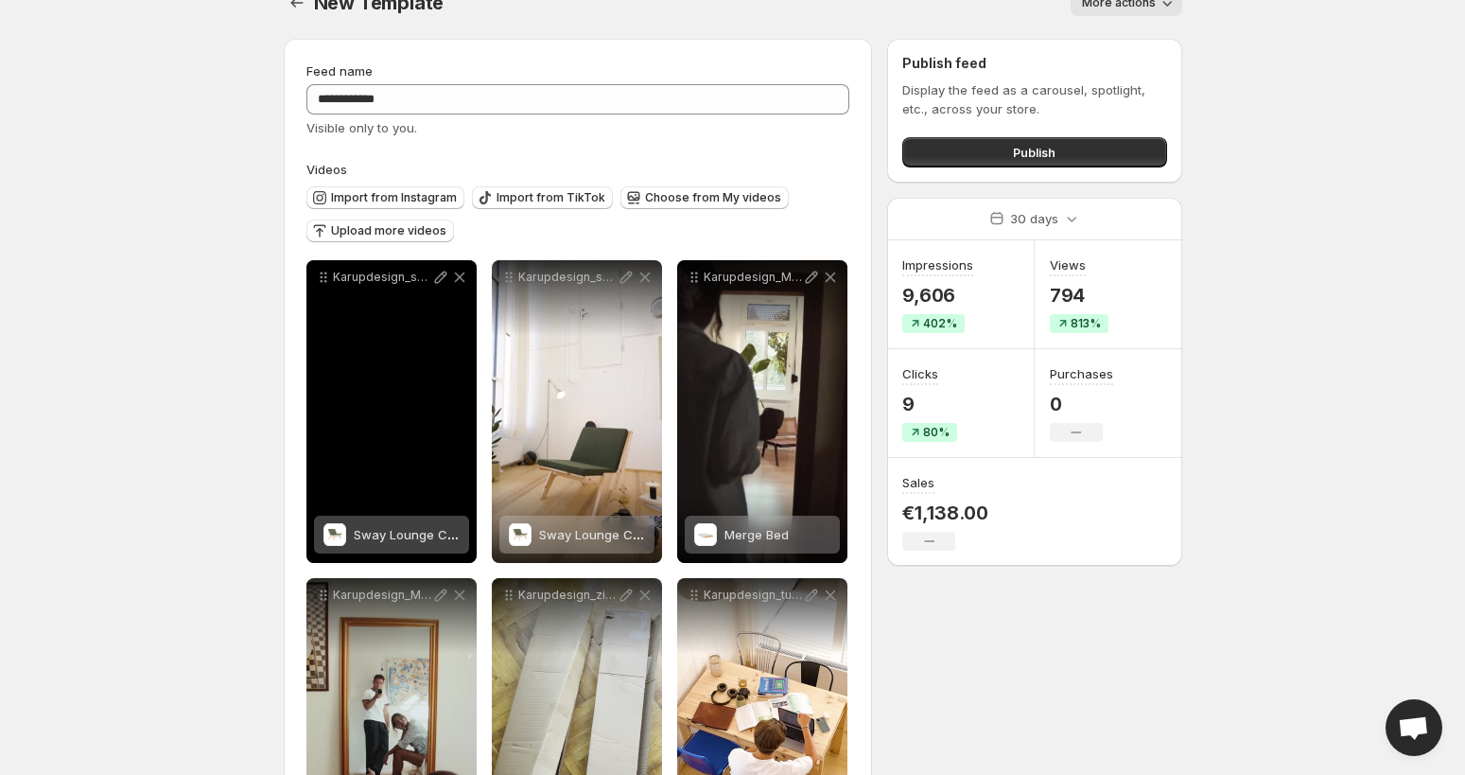
scroll to position [0, 0]
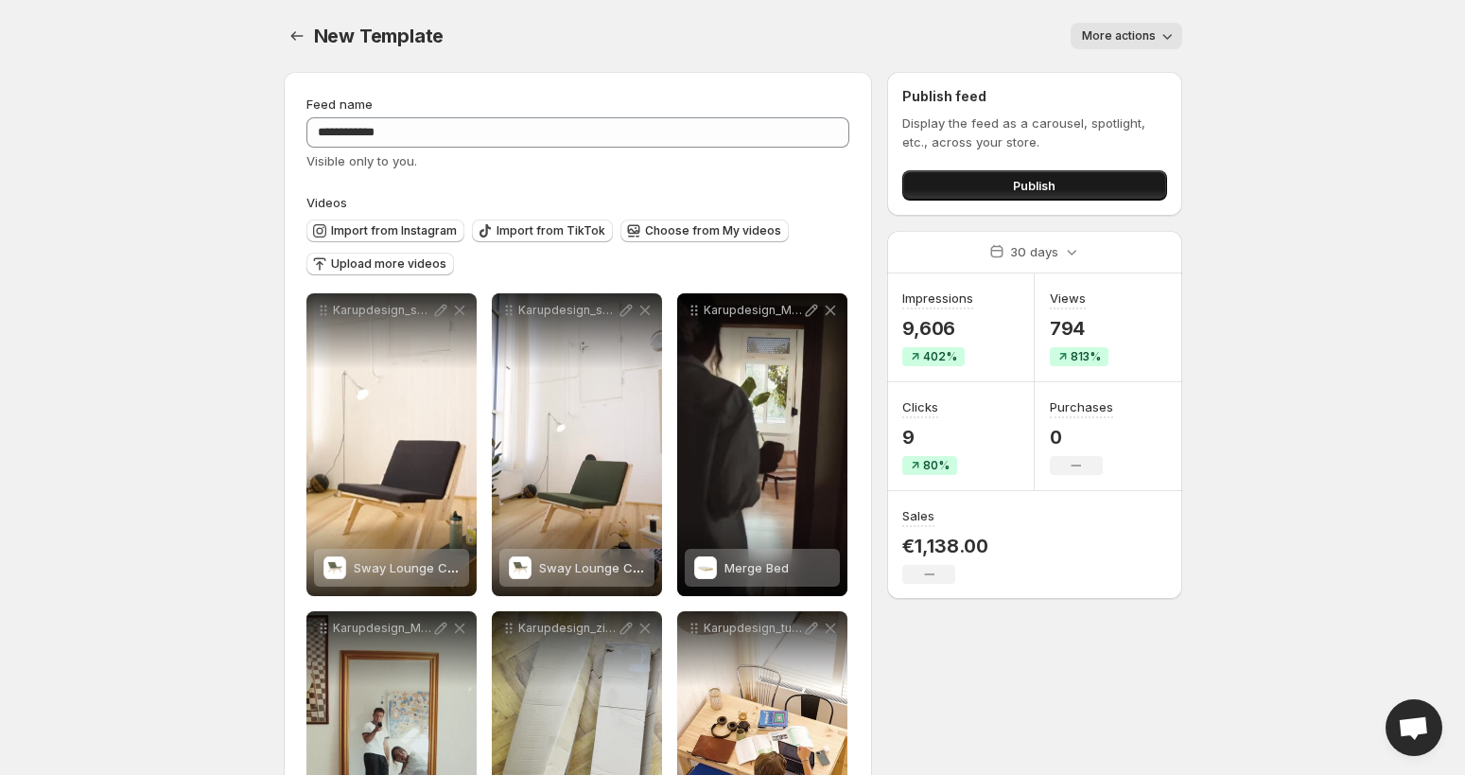
click at [1034, 183] on span "Publish" at bounding box center [1034, 185] width 43 height 19
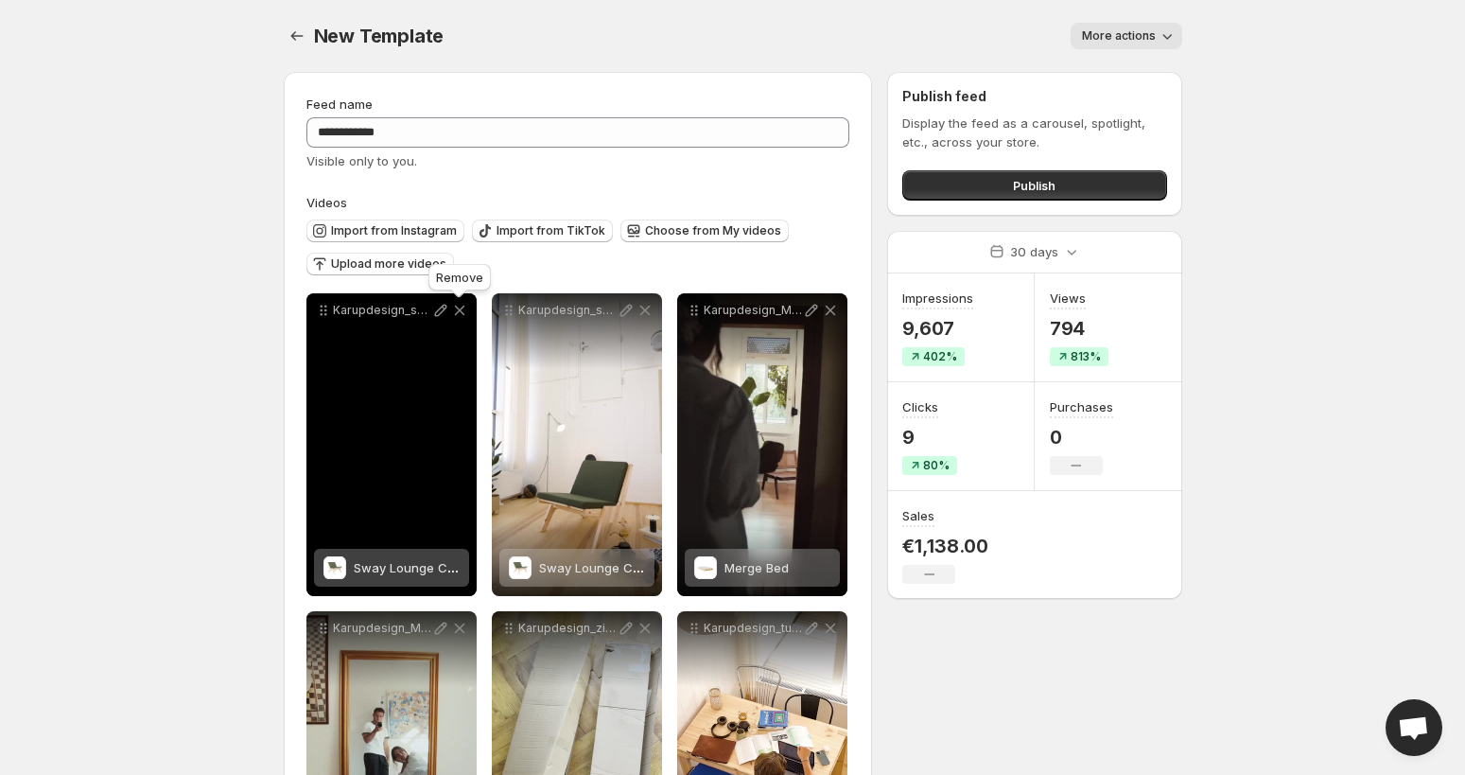
click at [463, 310] on icon at bounding box center [459, 310] width 19 height 19
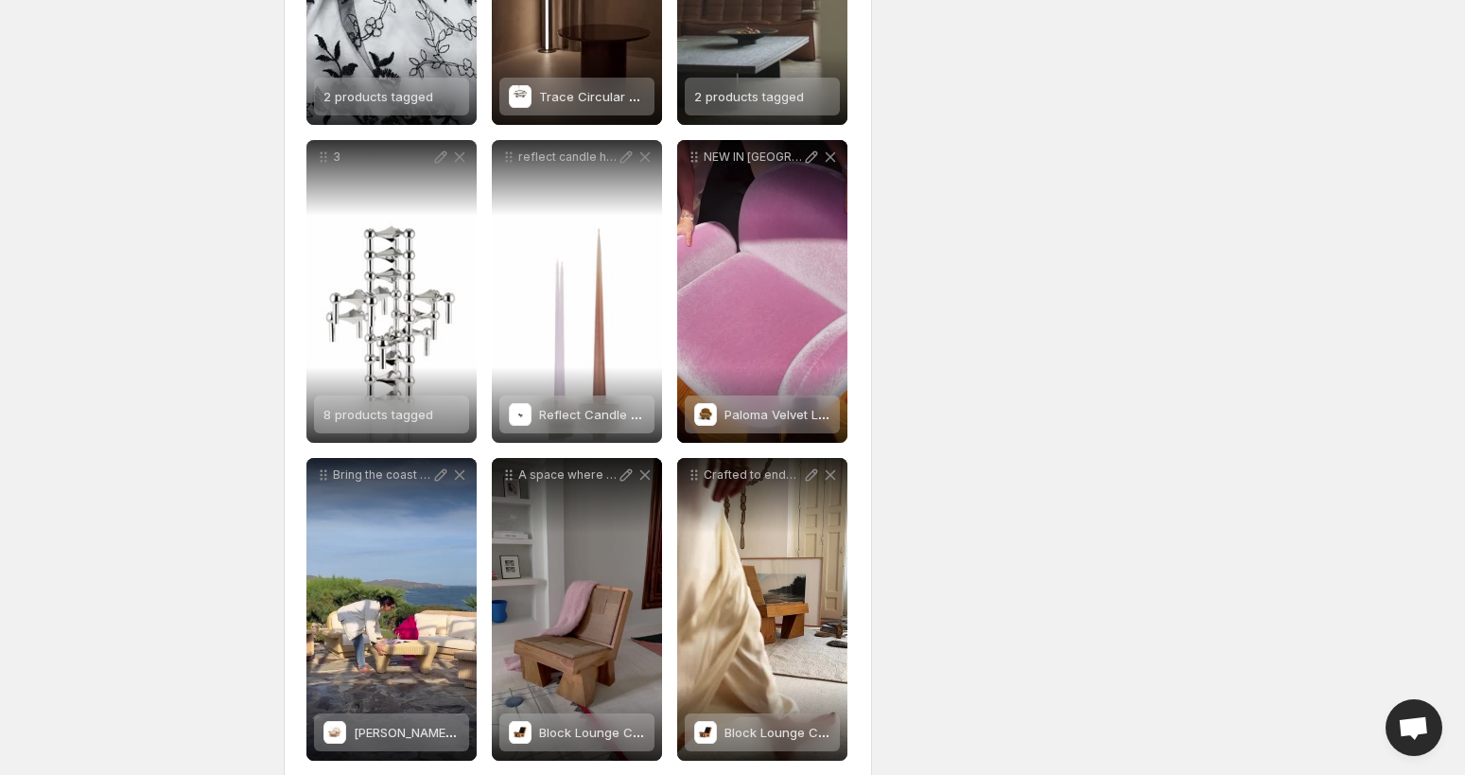
scroll to position [1419, 0]
